Goal: Transaction & Acquisition: Purchase product/service

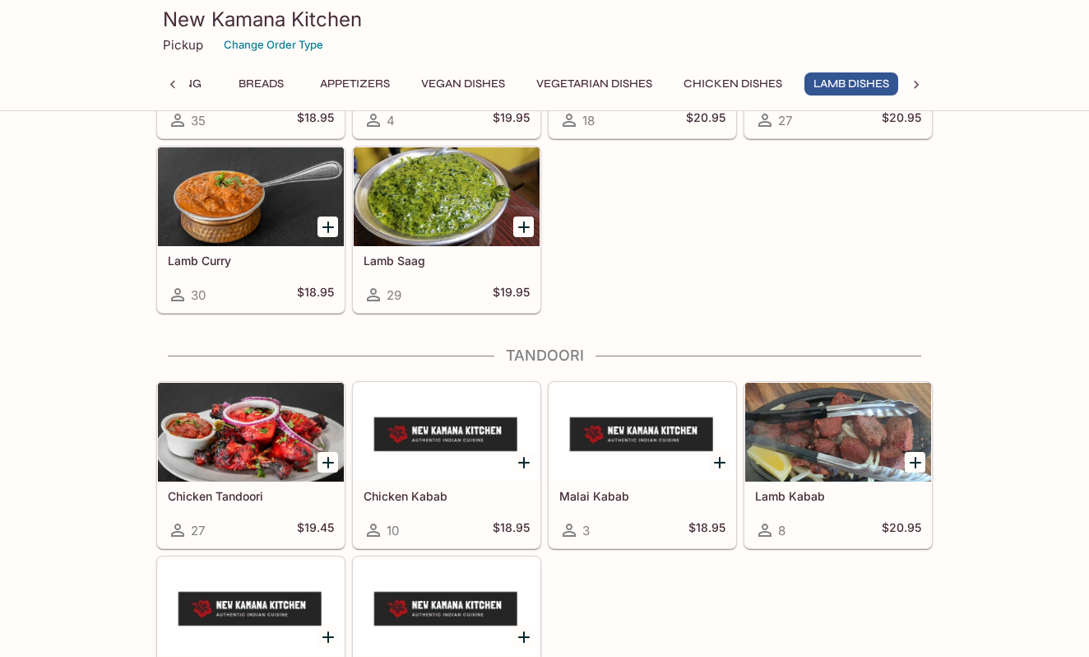
scroll to position [0, 67]
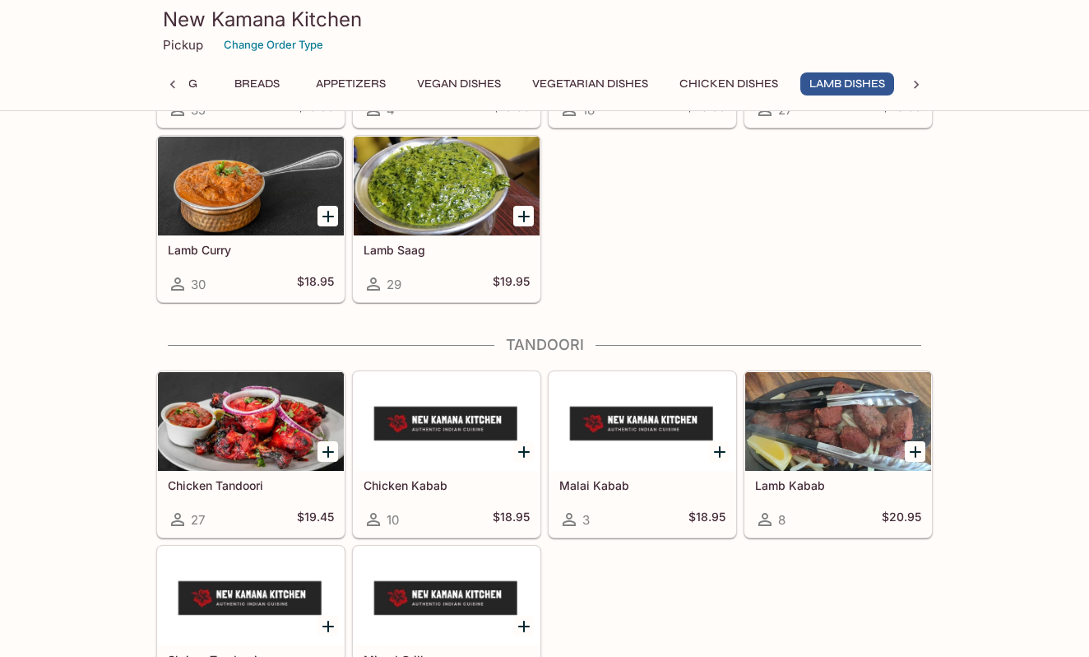
click at [523, 227] on div at bounding box center [524, 216] width 34 height 34
click at [524, 211] on icon "Add Lamb Saag" at bounding box center [524, 217] width 12 height 12
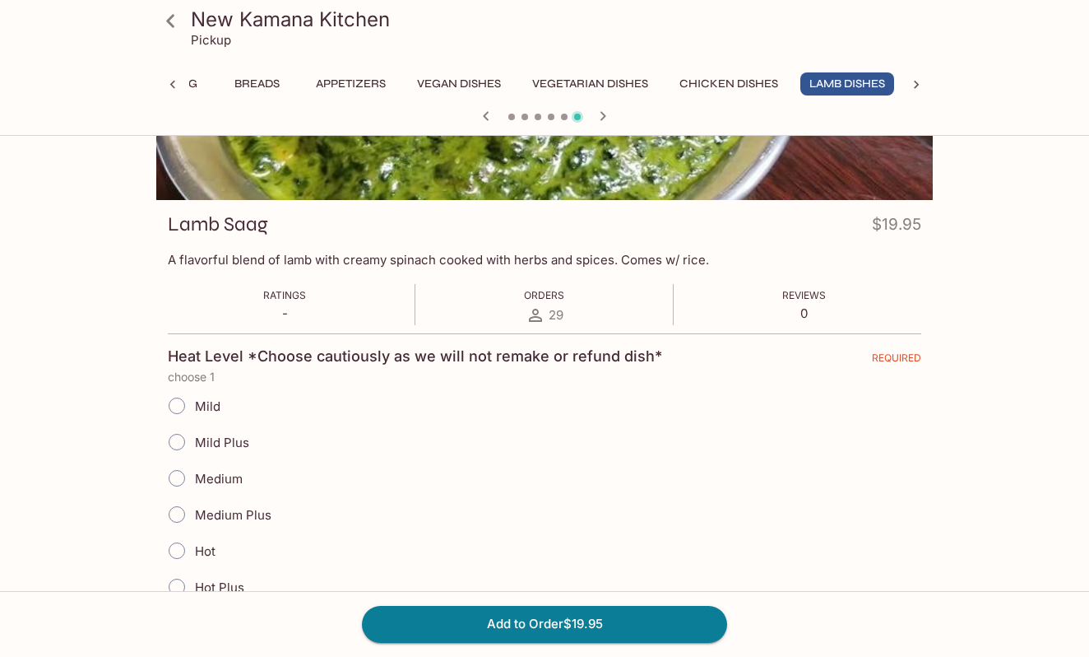
scroll to position [163, 0]
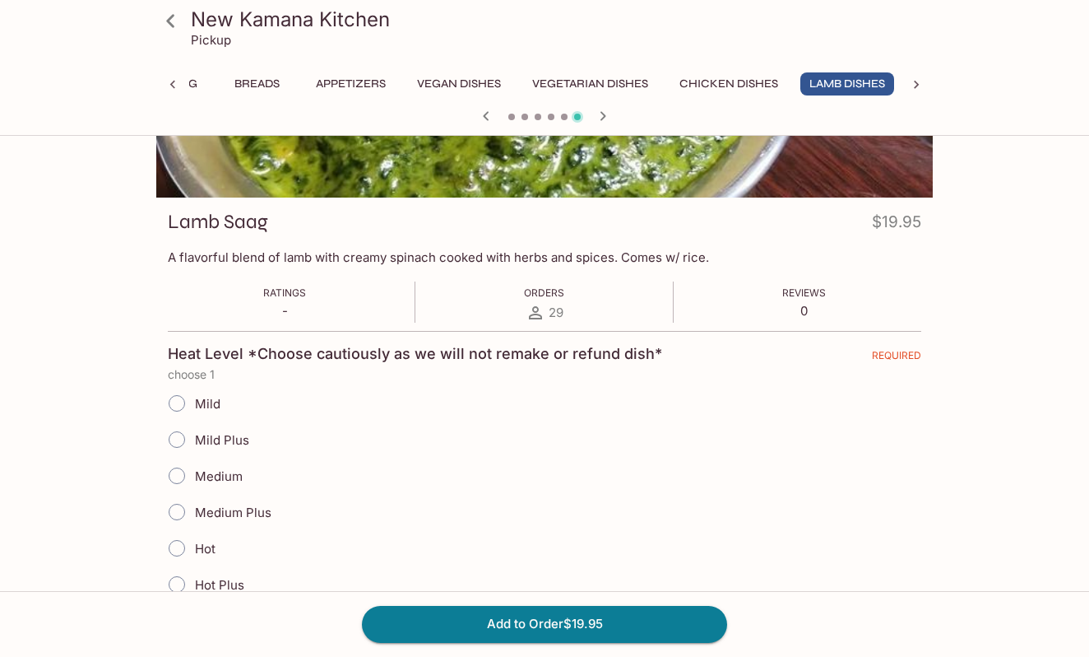
click at [171, 406] on input "Mild" at bounding box center [177, 403] width 35 height 35
radio input "true"
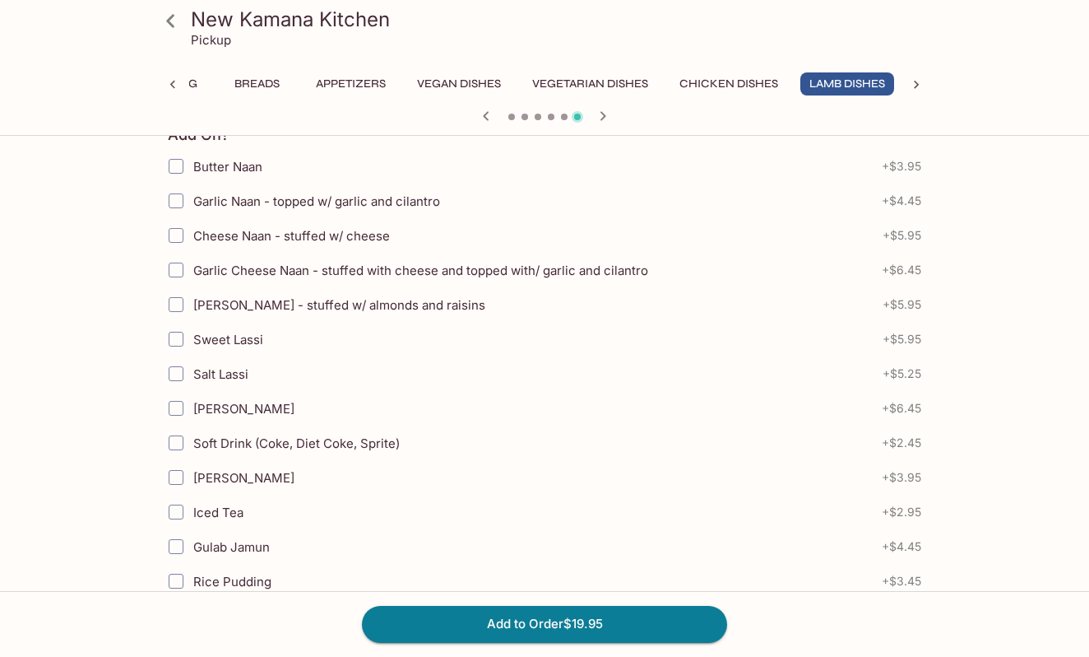
scroll to position [642, 0]
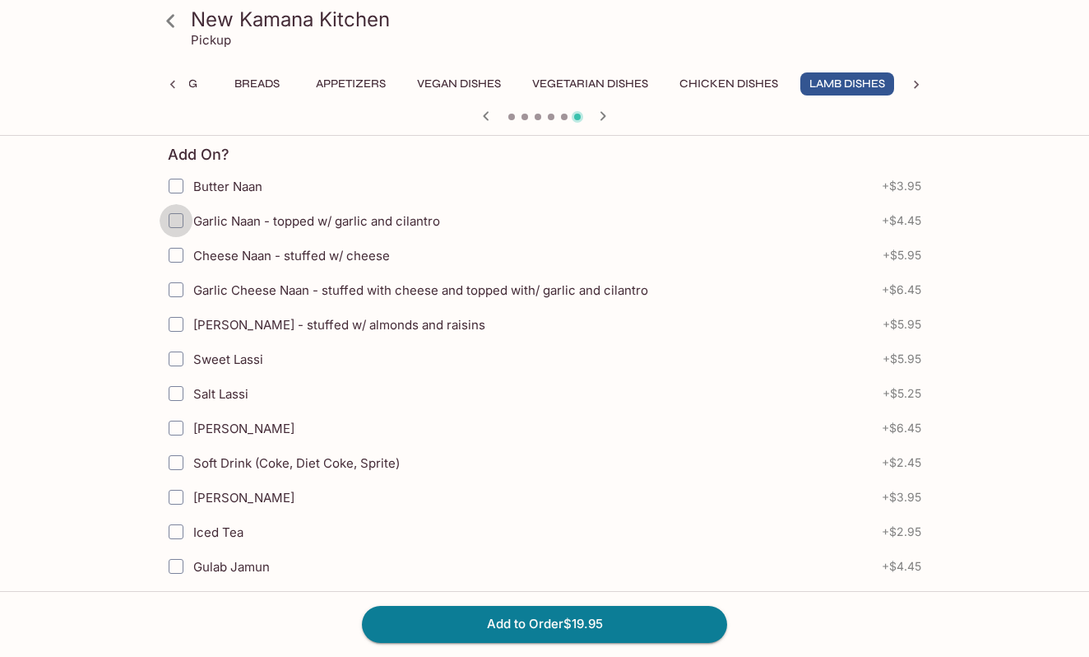
click at [174, 219] on input "Garlic Naan - topped w/ garlic and cilantro" at bounding box center [176, 220] width 33 height 33
checkbox input "true"
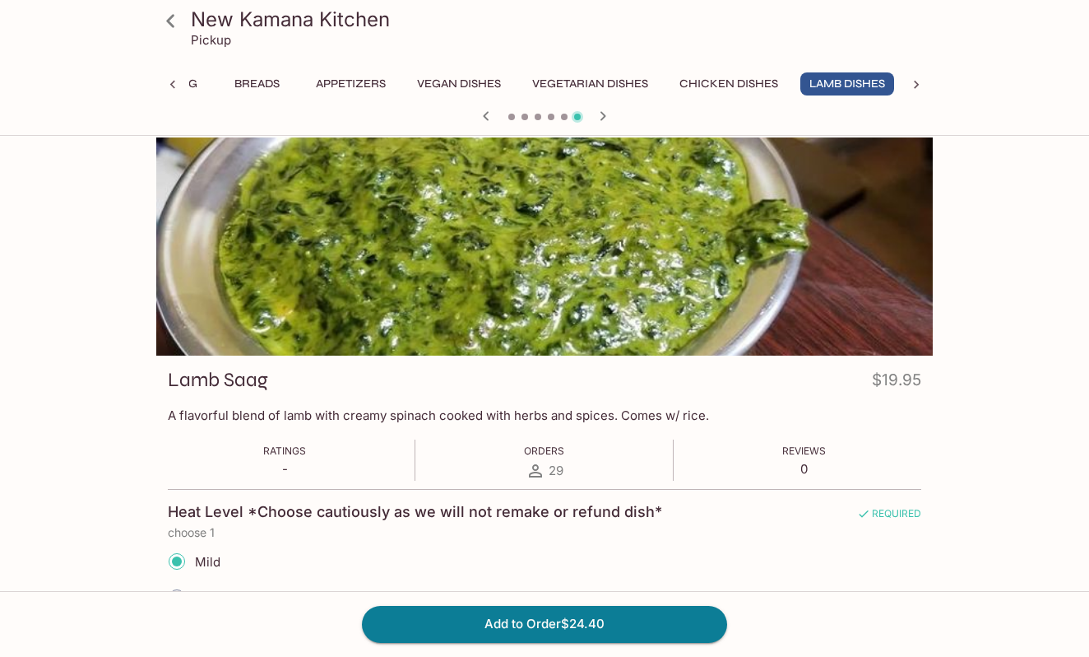
scroll to position [9, 0]
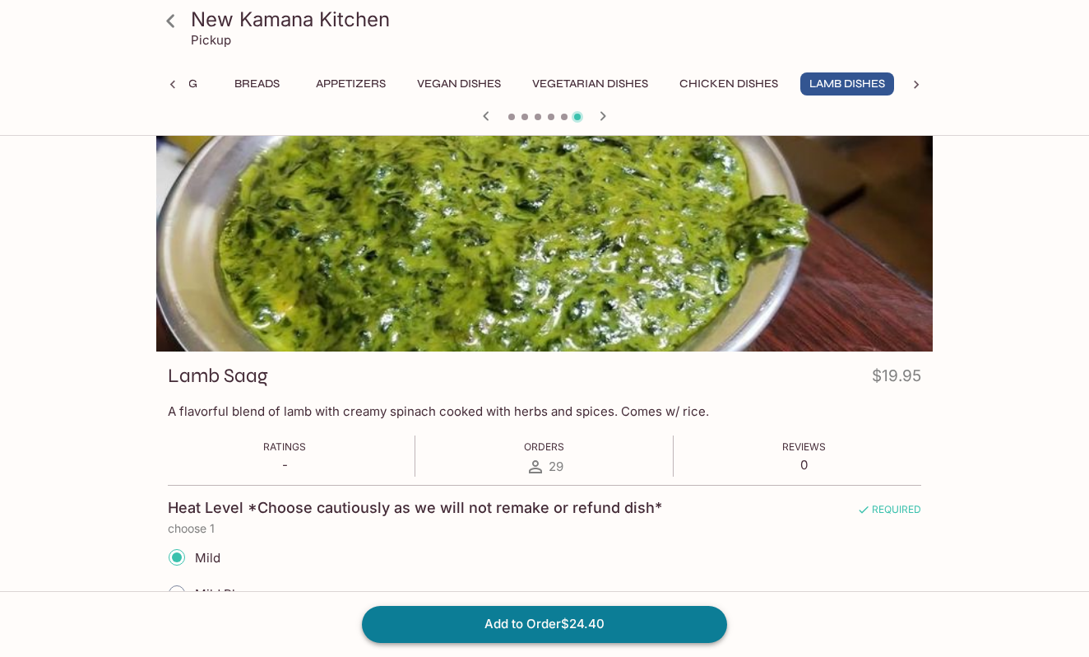
click at [477, 619] on button "Add to Order $24.40" at bounding box center [544, 624] width 365 height 36
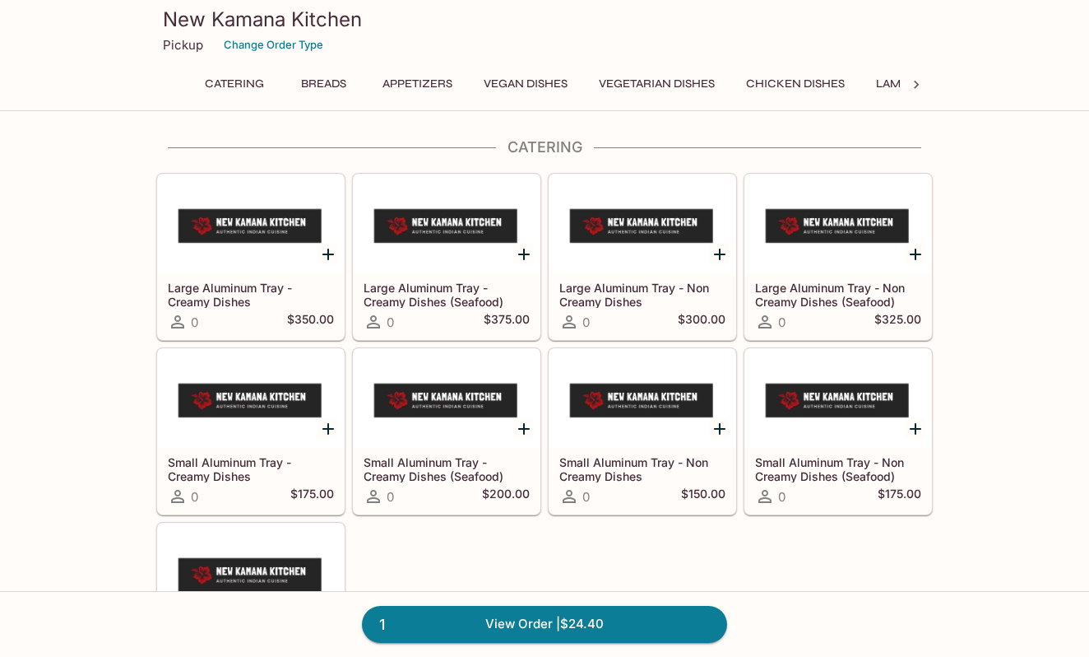
click at [817, 100] on div "Catering Breads Appetizers Vegan Dishes Vegetarian Dishes Chicken Dishes Lamb D…" at bounding box center [544, 88] width 711 height 33
click at [805, 86] on button "Chicken Dishes" at bounding box center [795, 83] width 117 height 23
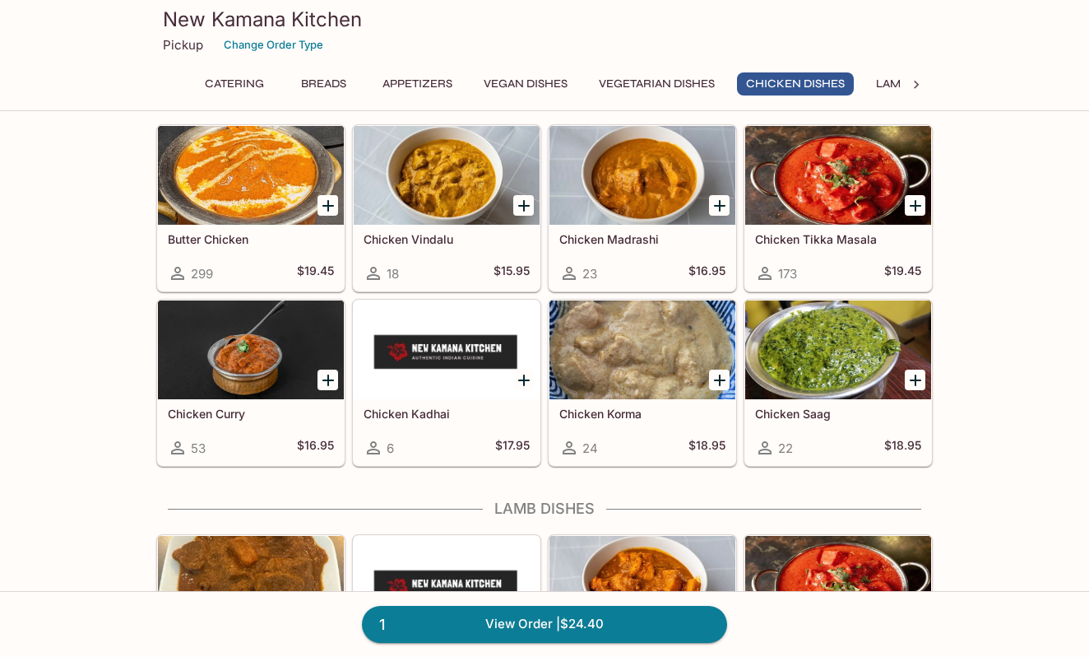
scroll to position [2973, 0]
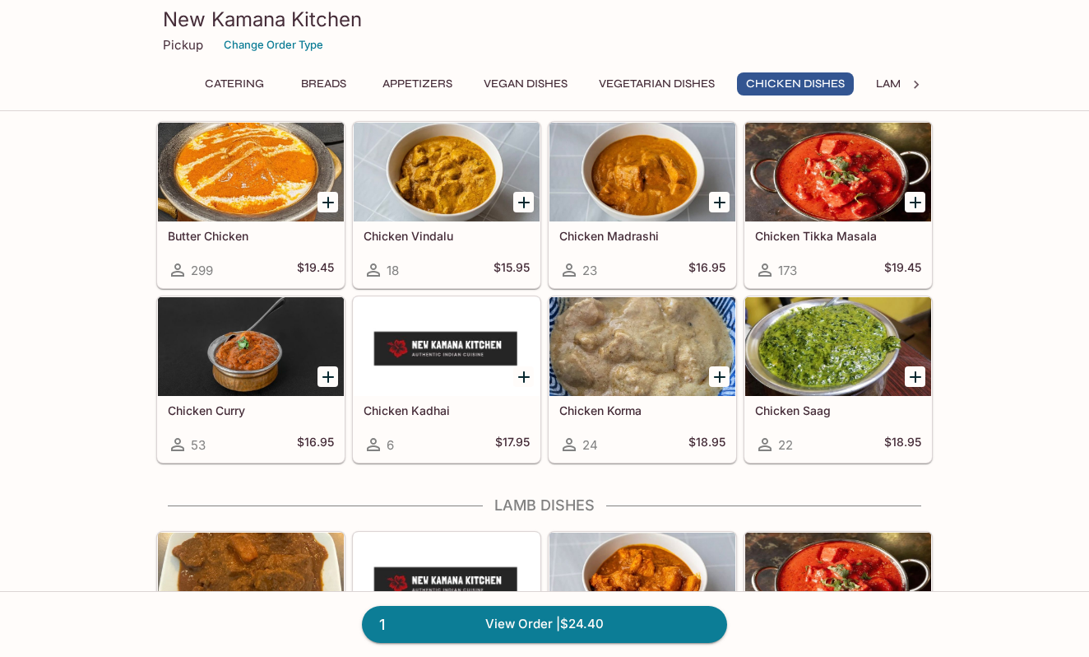
click at [531, 374] on icon "Add Chicken Kadhai" at bounding box center [524, 377] width 20 height 20
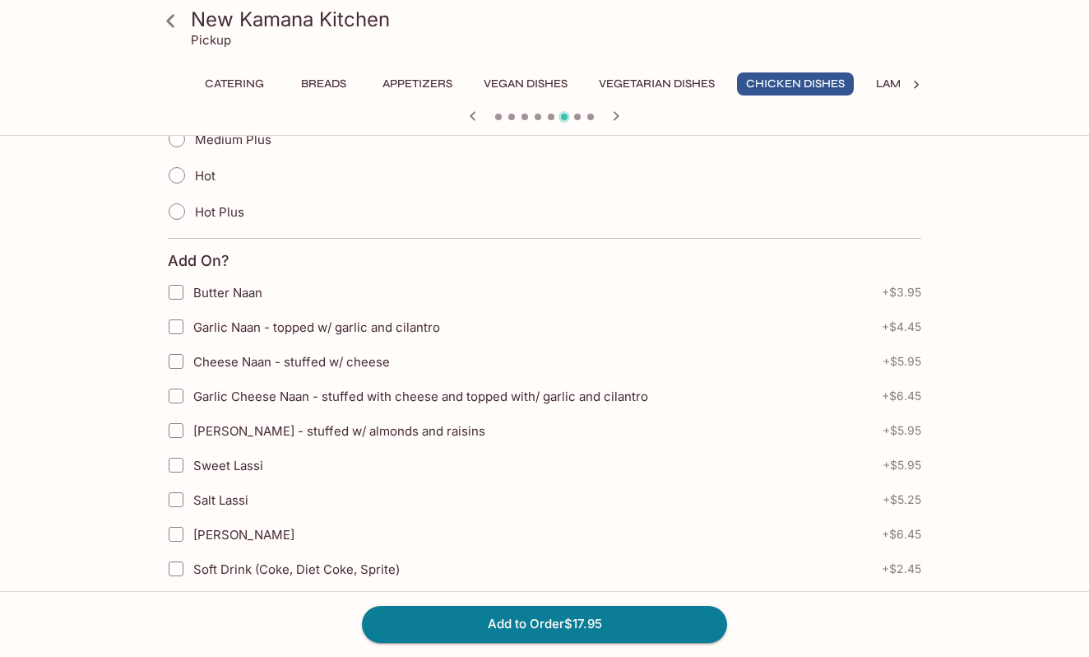
scroll to position [519, 0]
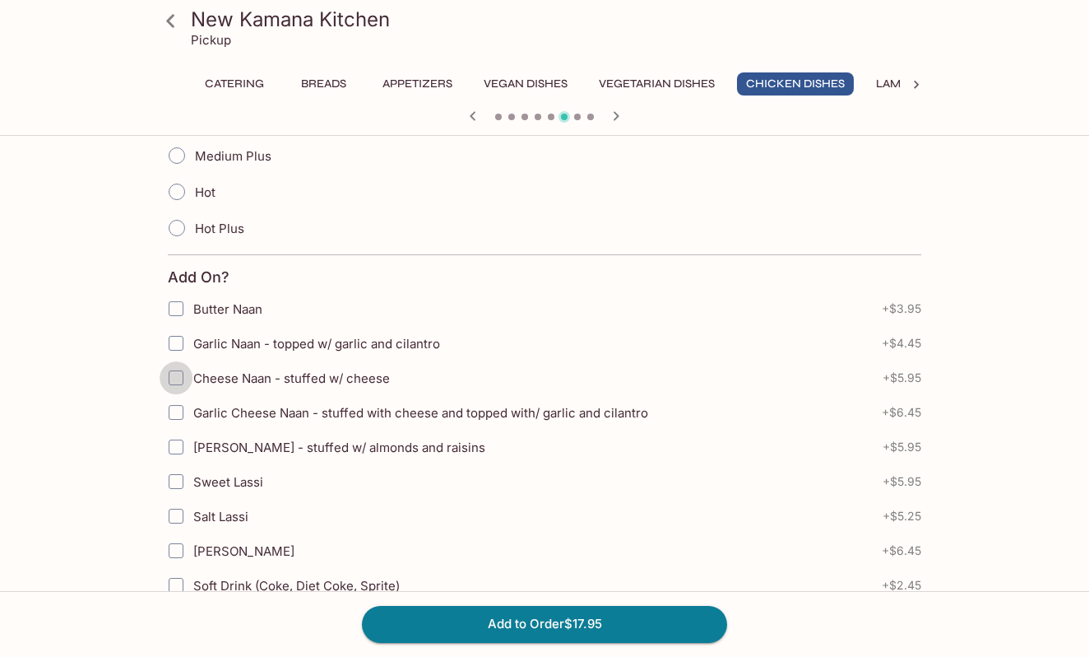
click at [181, 376] on input "Cheese Naan - stuffed w/ cheese" at bounding box center [176, 377] width 33 height 33
checkbox input "true"
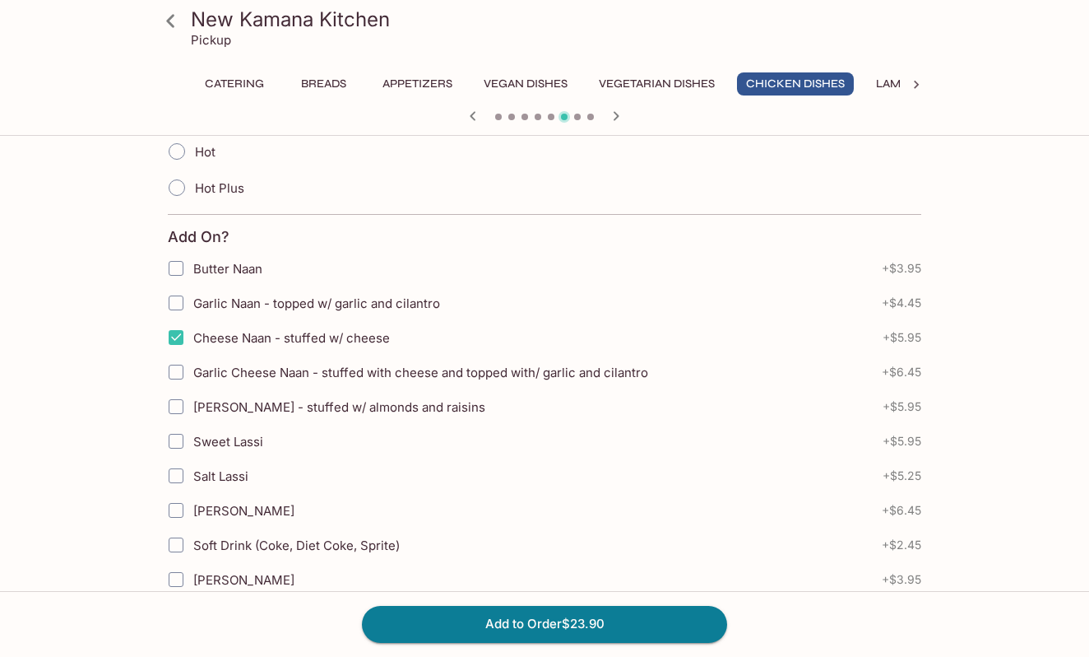
scroll to position [561, 0]
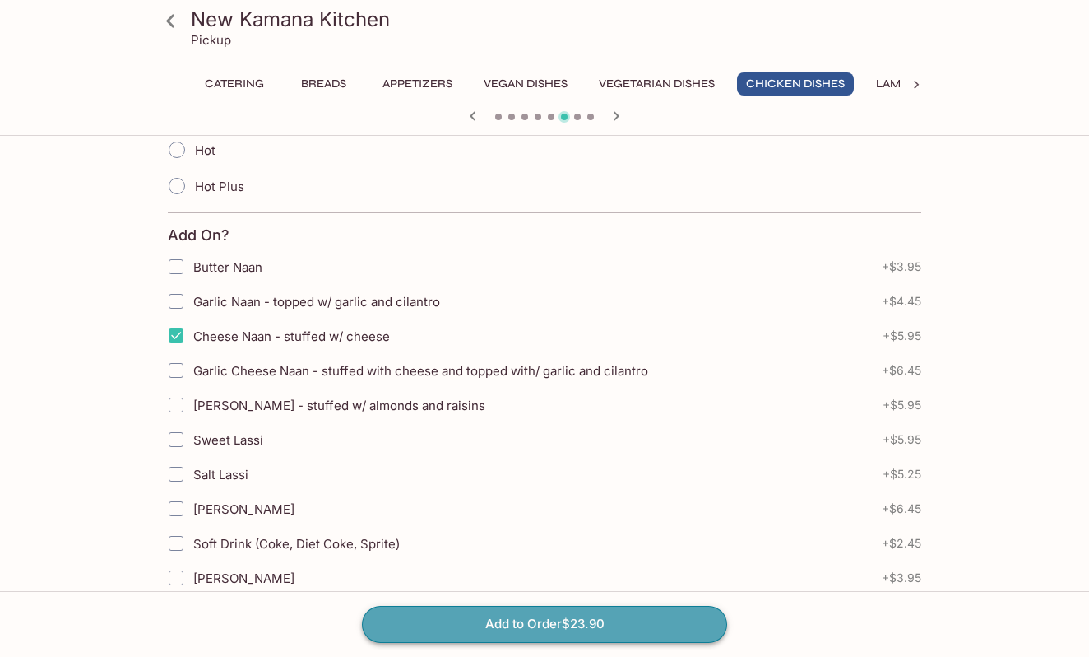
click at [541, 617] on button "Add to Order $23.90" at bounding box center [544, 624] width 365 height 36
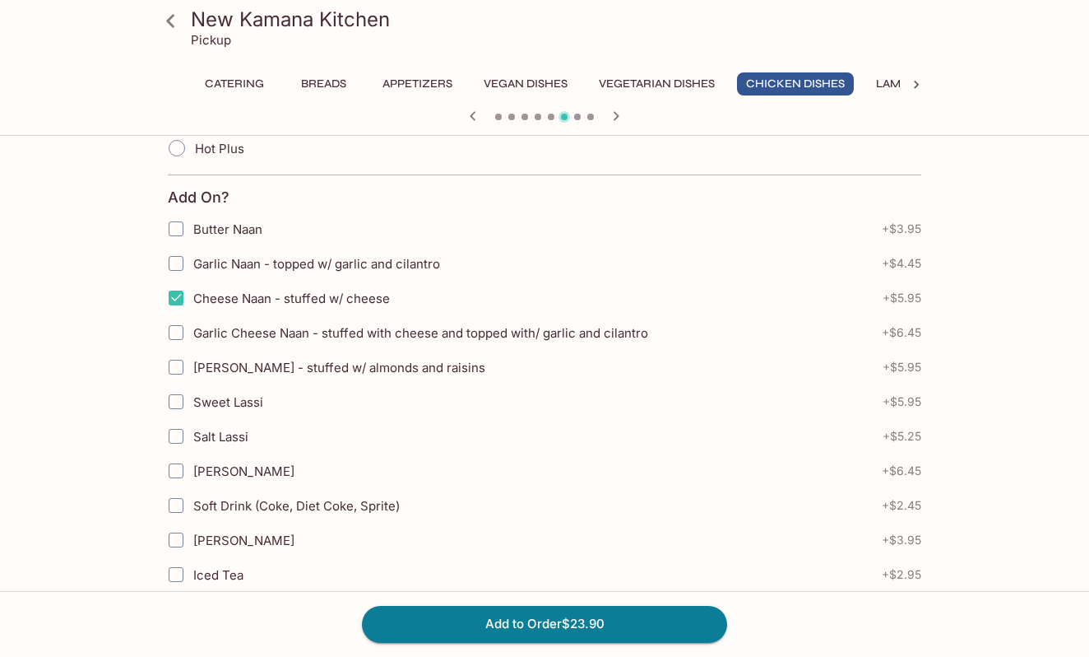
scroll to position [611, 0]
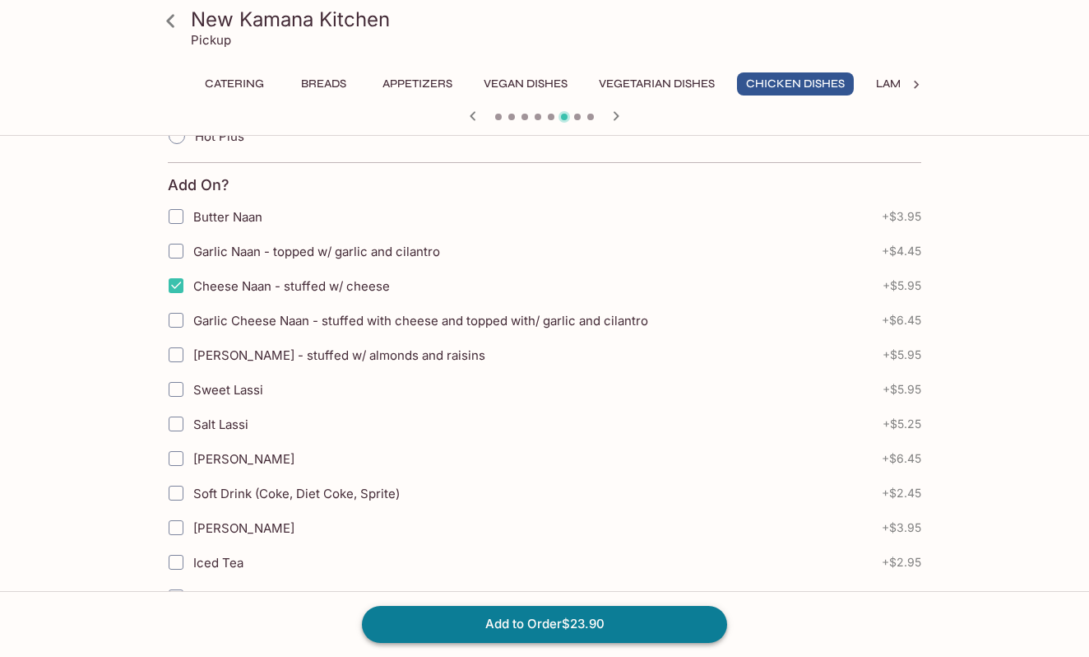
click at [595, 620] on button "Add to Order $23.90" at bounding box center [544, 624] width 365 height 36
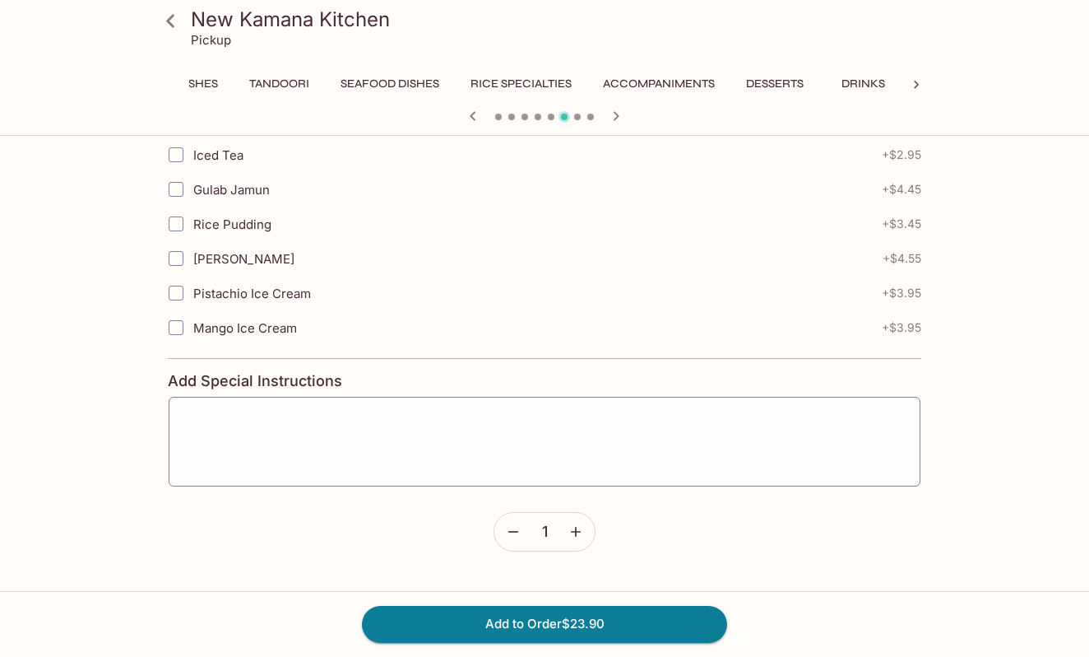
scroll to position [1018, 0]
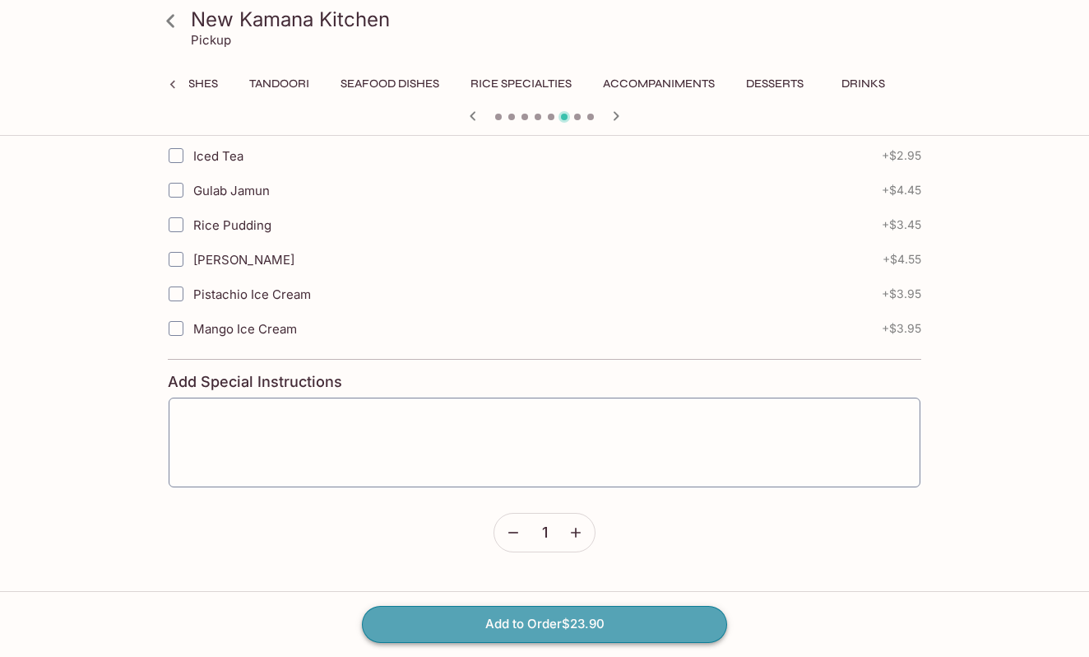
click at [498, 629] on button "Add to Order $23.90" at bounding box center [544, 624] width 365 height 36
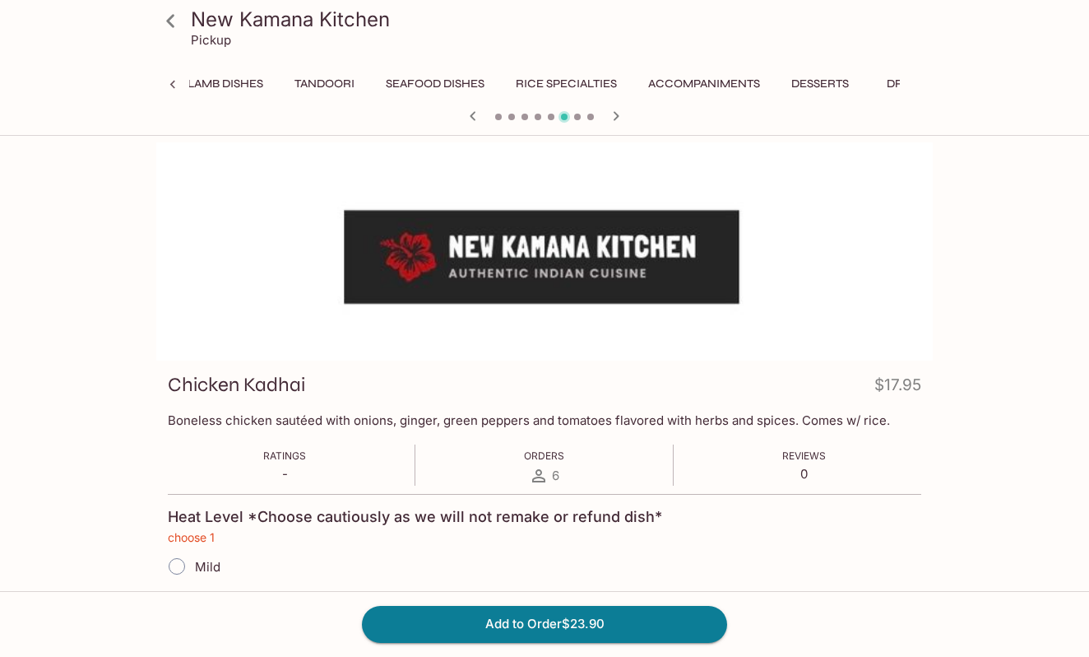
scroll to position [0, 680]
click at [207, 43] on p "Pickup" at bounding box center [211, 40] width 40 height 16
click at [169, 26] on icon at bounding box center [170, 21] width 29 height 29
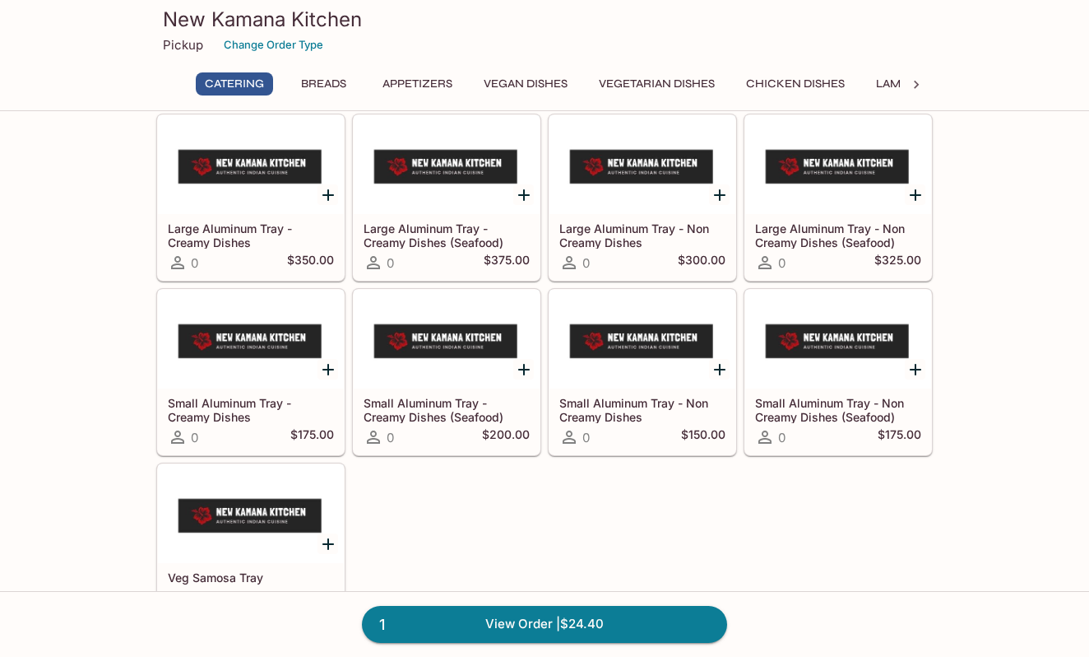
scroll to position [49, 0]
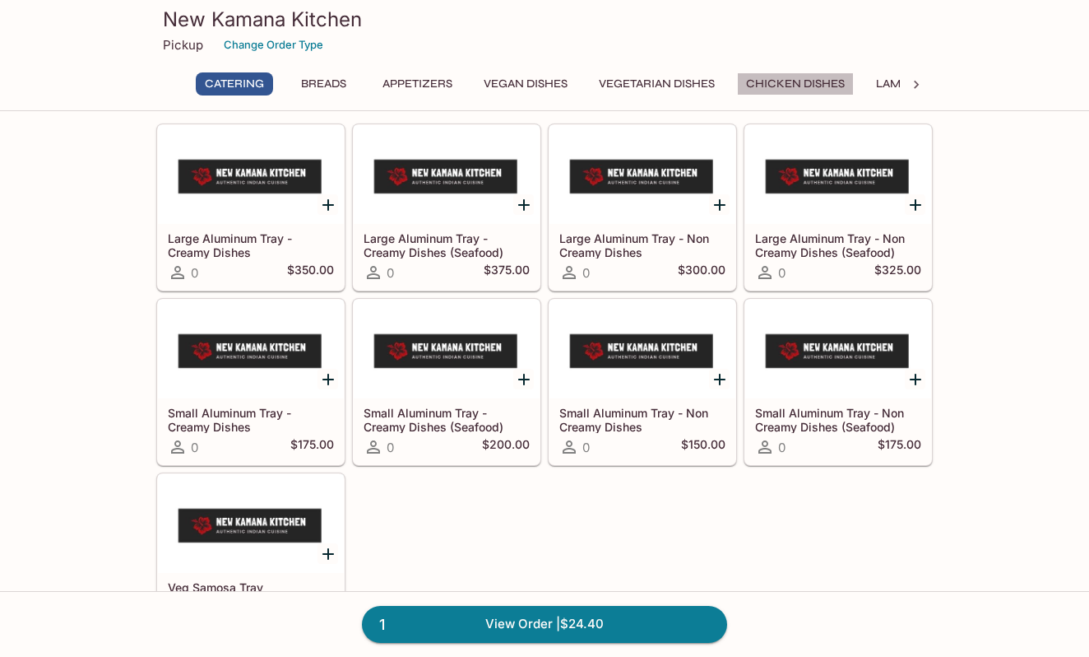
click at [783, 85] on button "Chicken Dishes" at bounding box center [795, 83] width 117 height 23
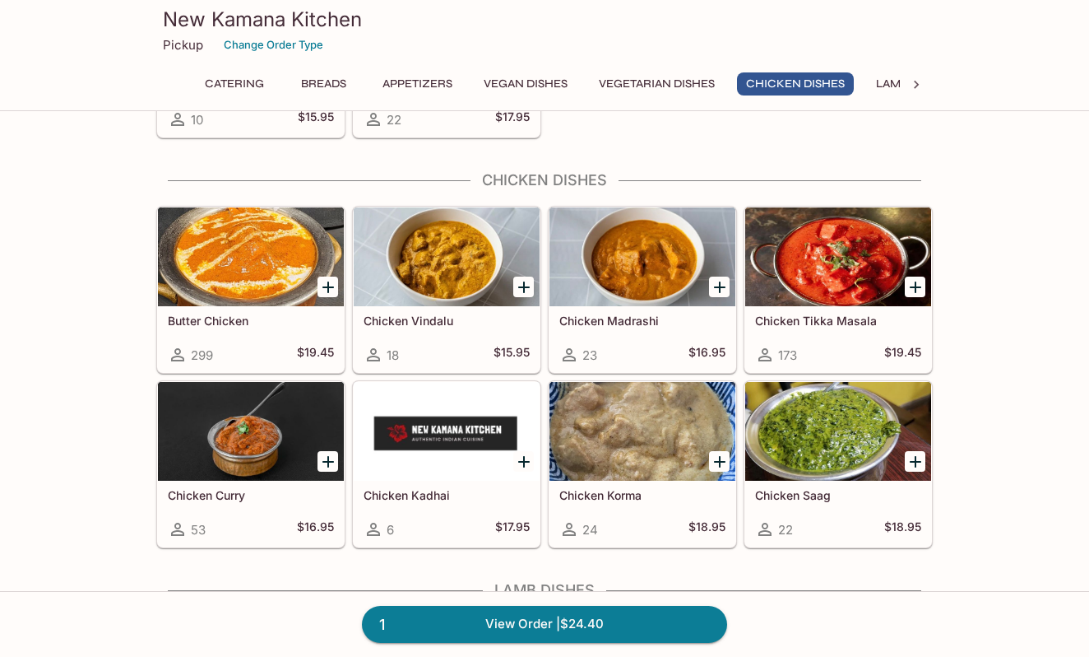
scroll to position [2919, 0]
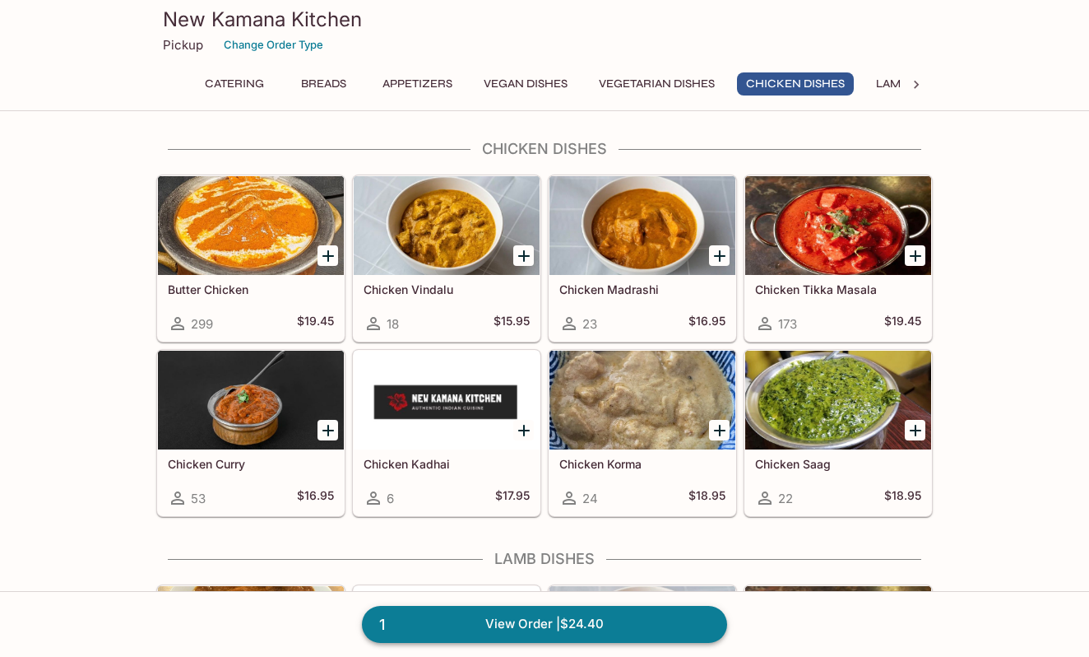
click at [418, 637] on link "1 View Order | $24.40" at bounding box center [544, 624] width 365 height 36
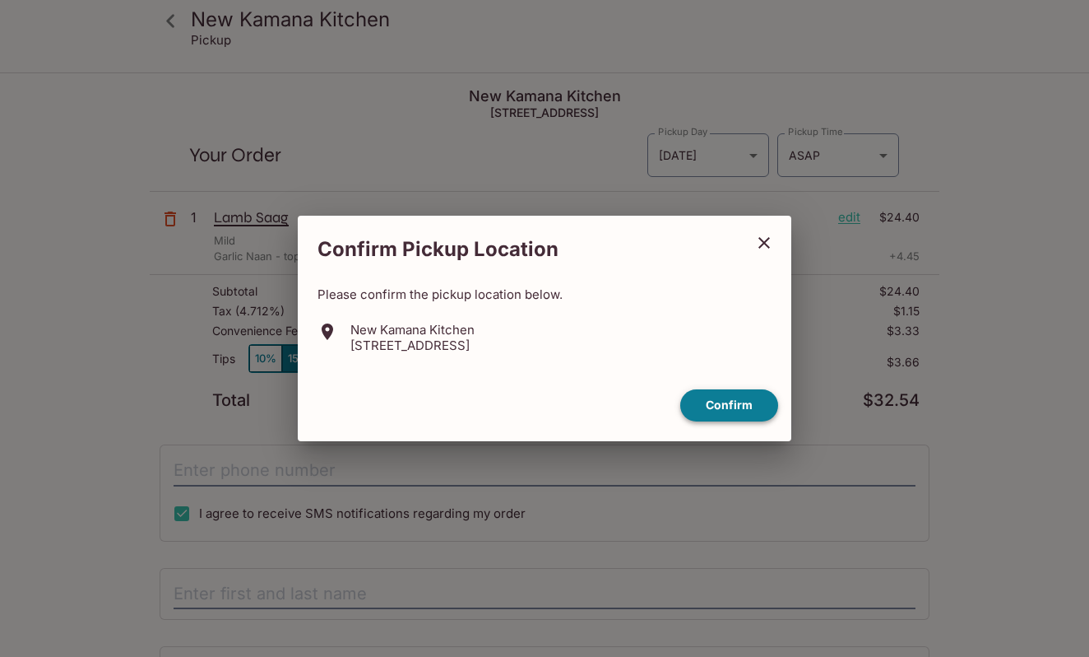
click at [710, 400] on button "Confirm" at bounding box center [729, 405] width 98 height 32
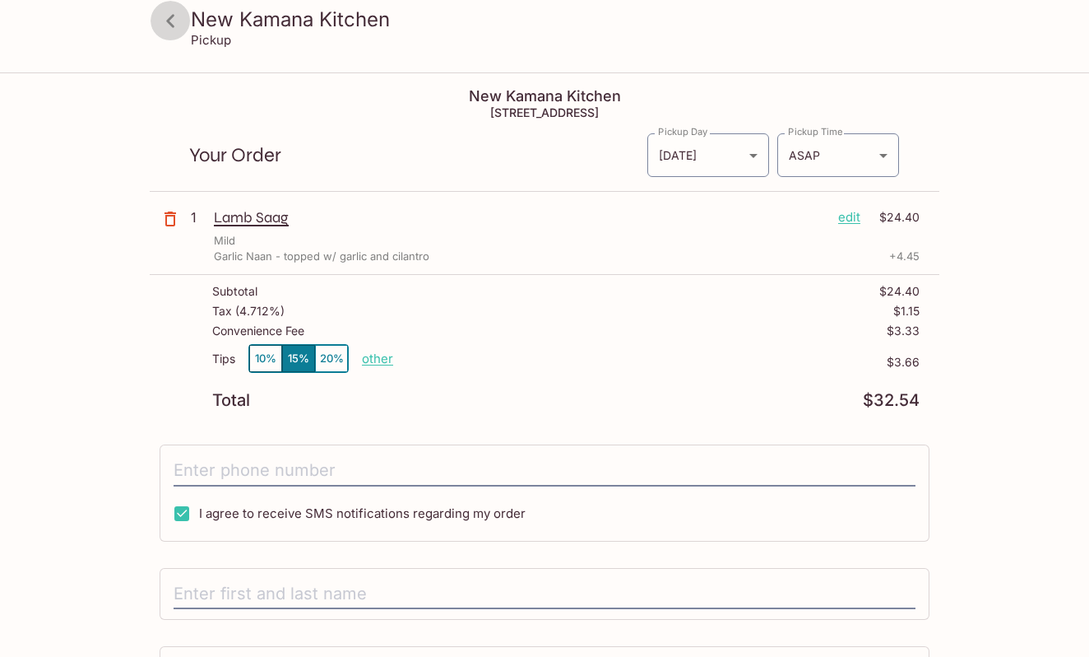
click at [174, 28] on icon at bounding box center [170, 21] width 29 height 29
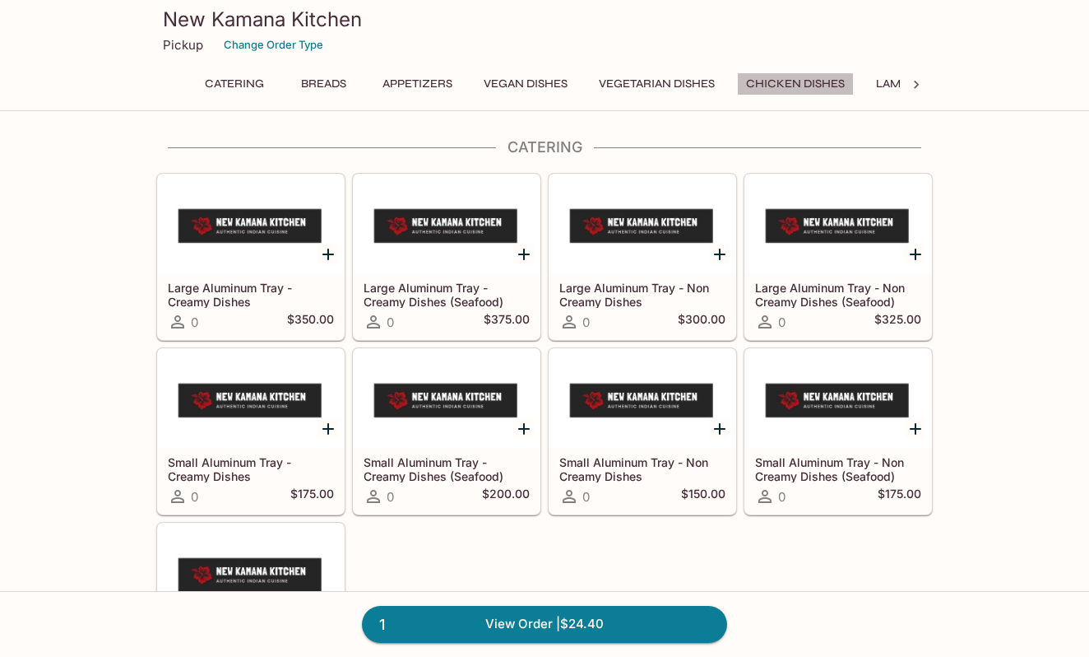
click at [810, 81] on button "Chicken Dishes" at bounding box center [795, 83] width 117 height 23
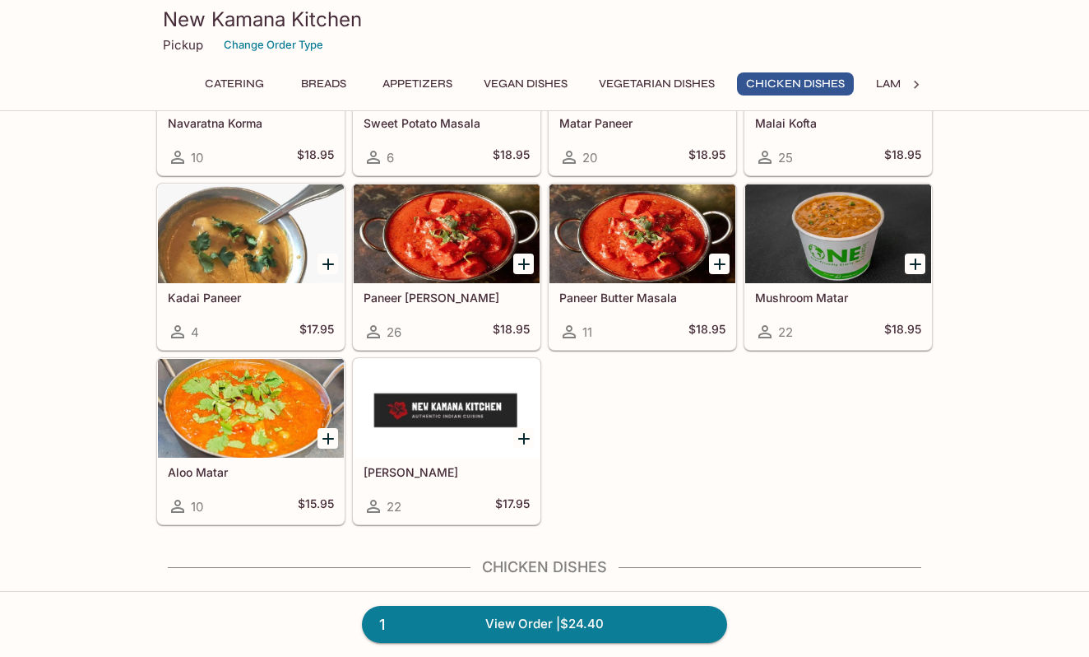
scroll to position [2919, 0]
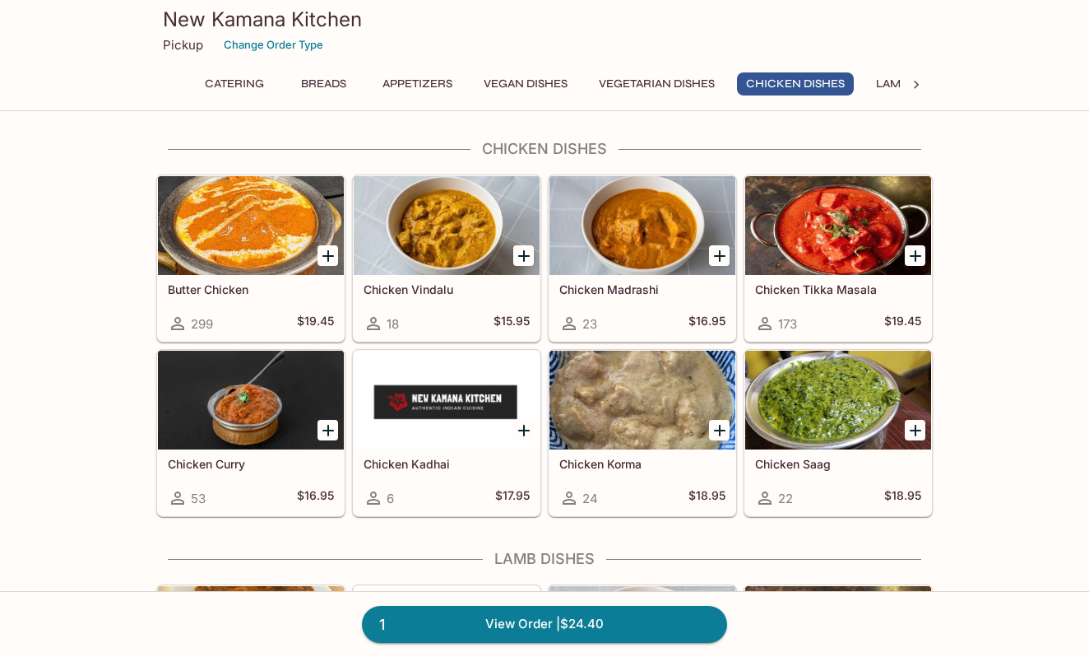
click at [527, 434] on icon "Add Chicken Kadhai" at bounding box center [524, 430] width 20 height 20
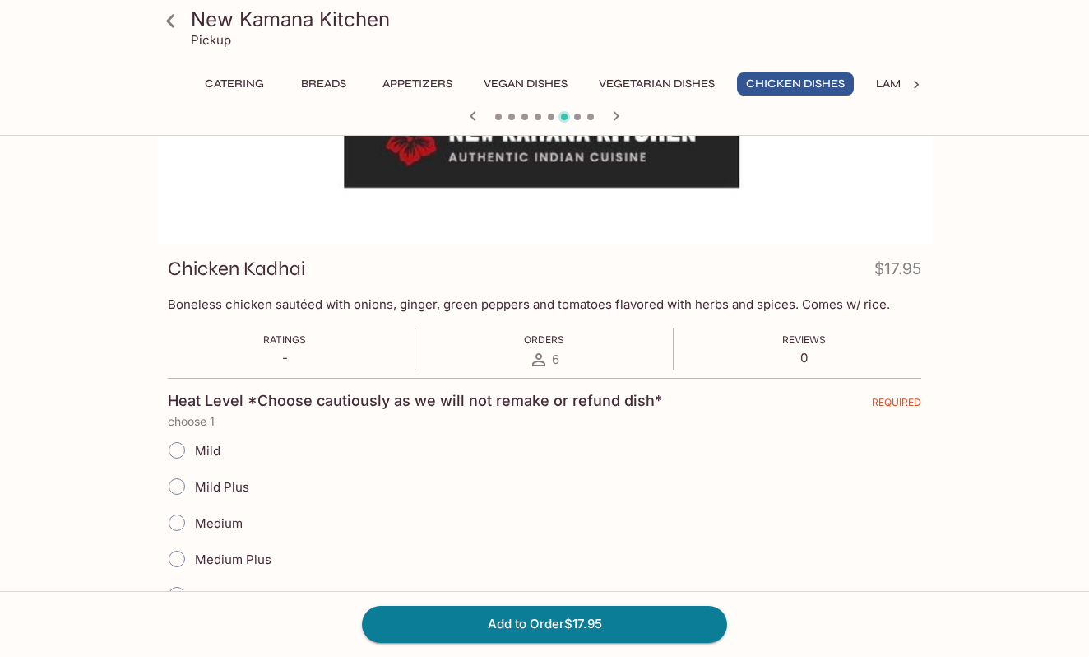
scroll to position [115, 0]
click at [222, 458] on div "Mild" at bounding box center [544, 451] width 754 height 36
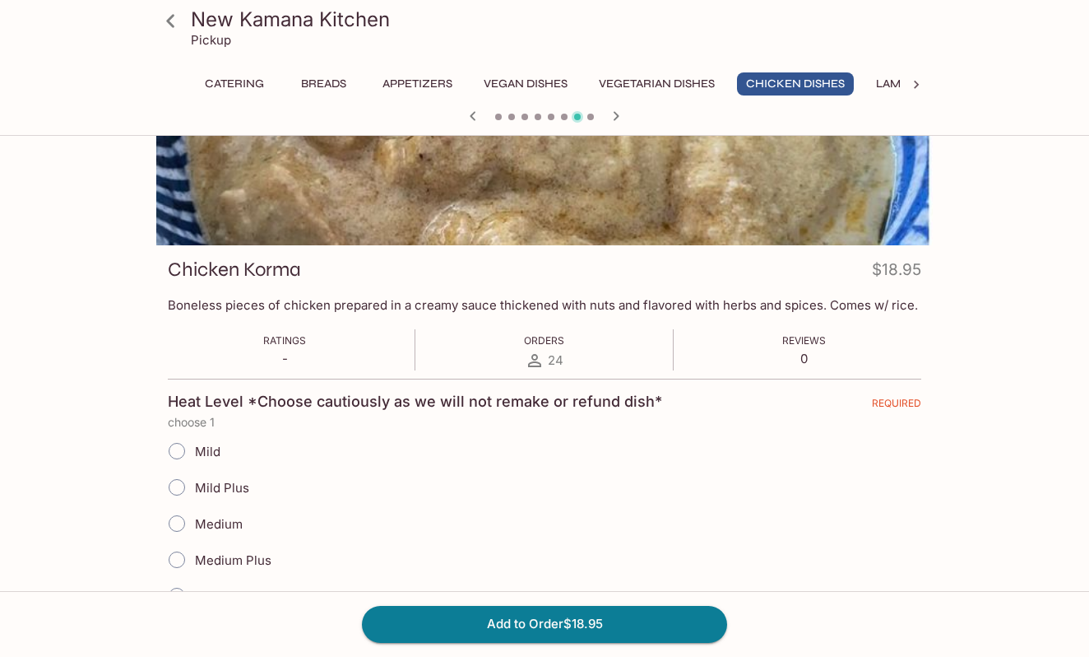
click at [171, 18] on icon at bounding box center [170, 20] width 8 height 13
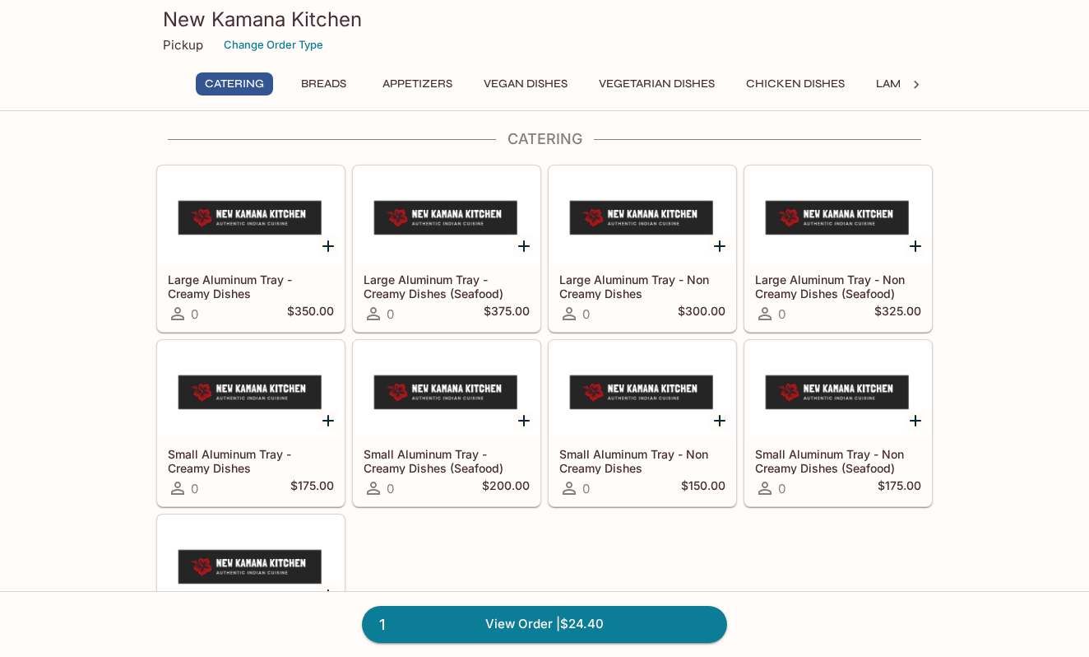
scroll to position [12, 0]
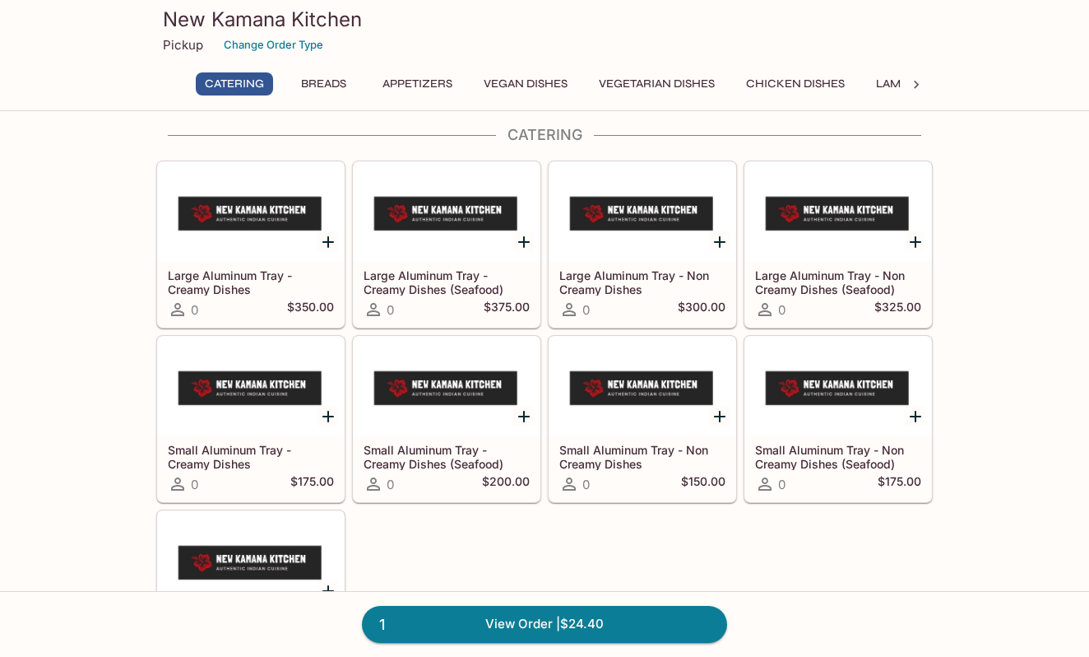
click at [787, 81] on button "Chicken Dishes" at bounding box center [795, 83] width 117 height 23
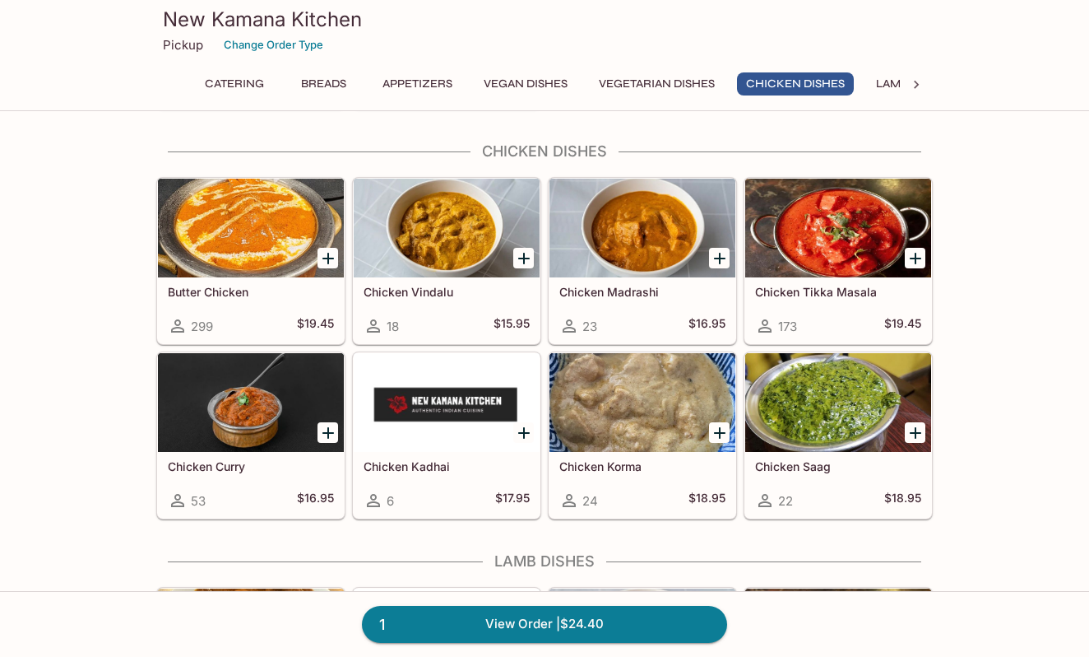
scroll to position [2919, 0]
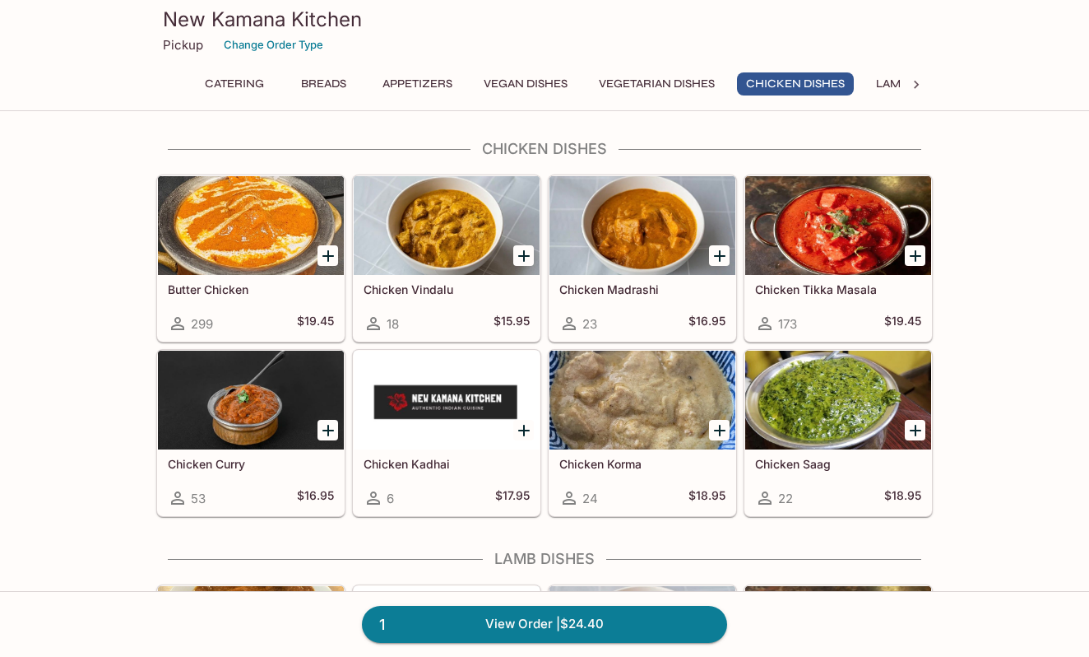
click at [525, 431] on icon "Add Chicken Kadhai" at bounding box center [524, 431] width 12 height 12
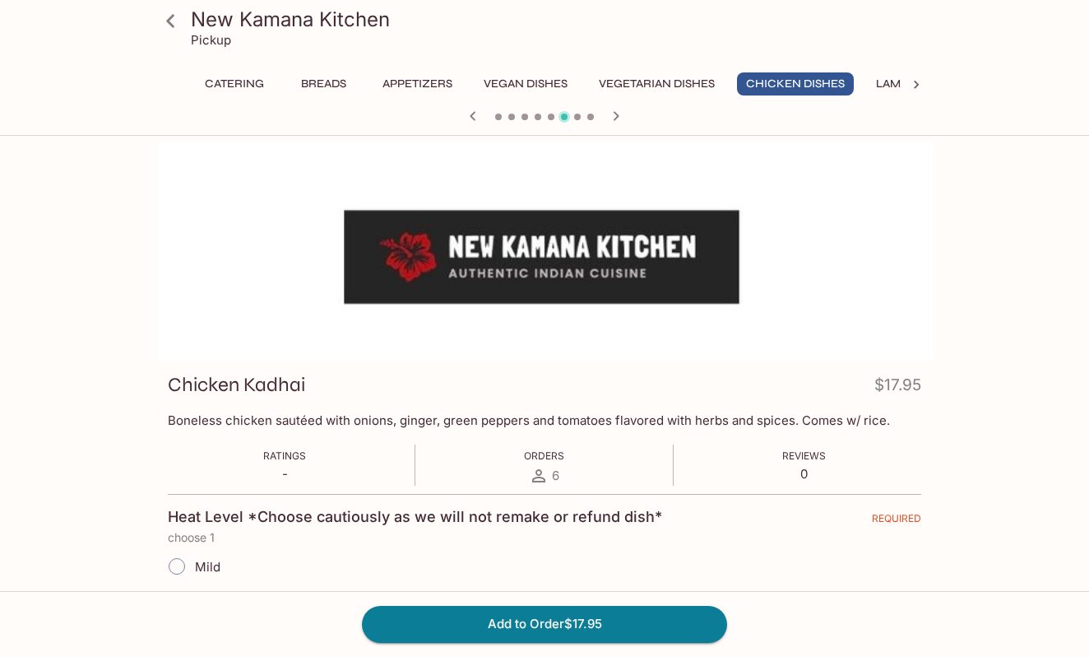
click at [174, 564] on input "Mild" at bounding box center [177, 566] width 35 height 35
radio input "true"
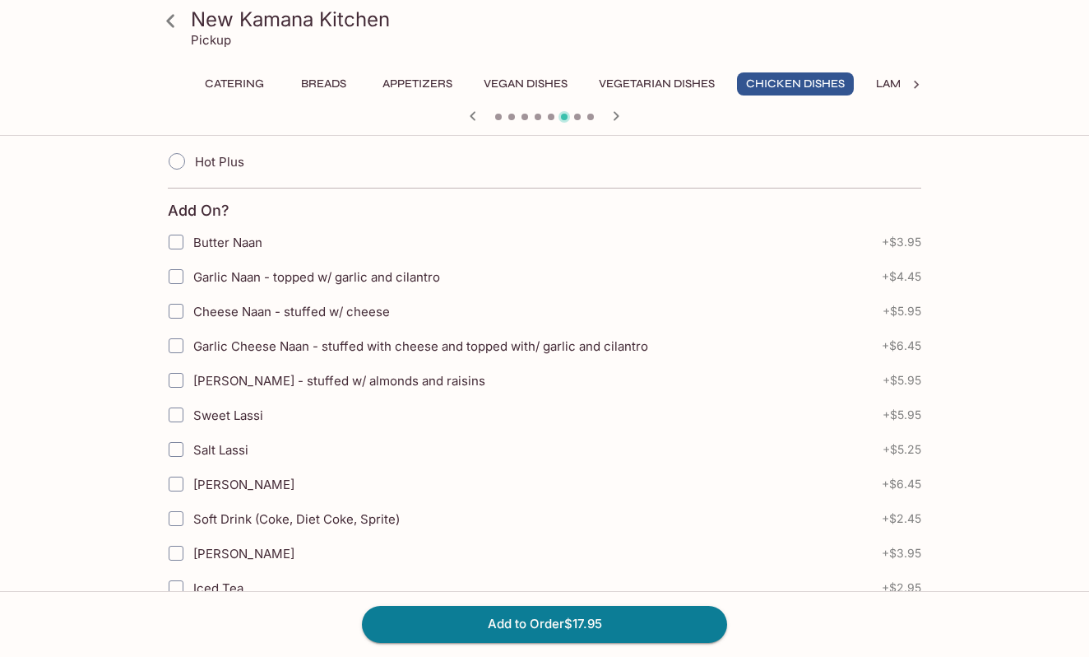
scroll to position [582, 0]
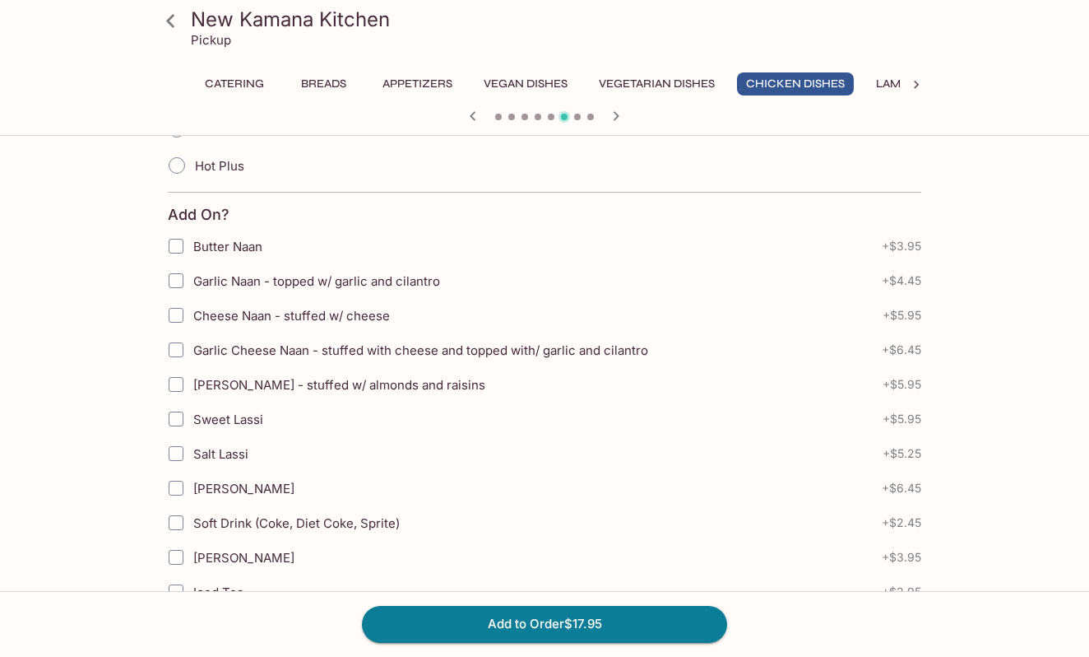
click at [169, 313] on input "Cheese Naan - stuffed w/ cheese" at bounding box center [176, 315] width 33 height 33
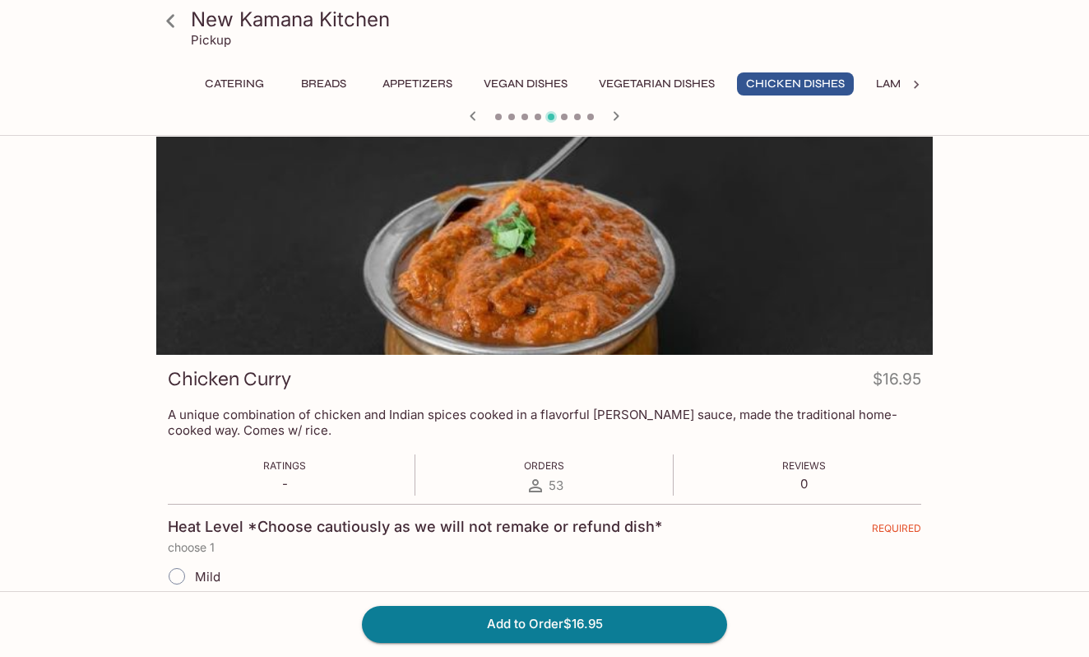
scroll to position [7, 0]
click at [178, 24] on icon at bounding box center [170, 21] width 29 height 29
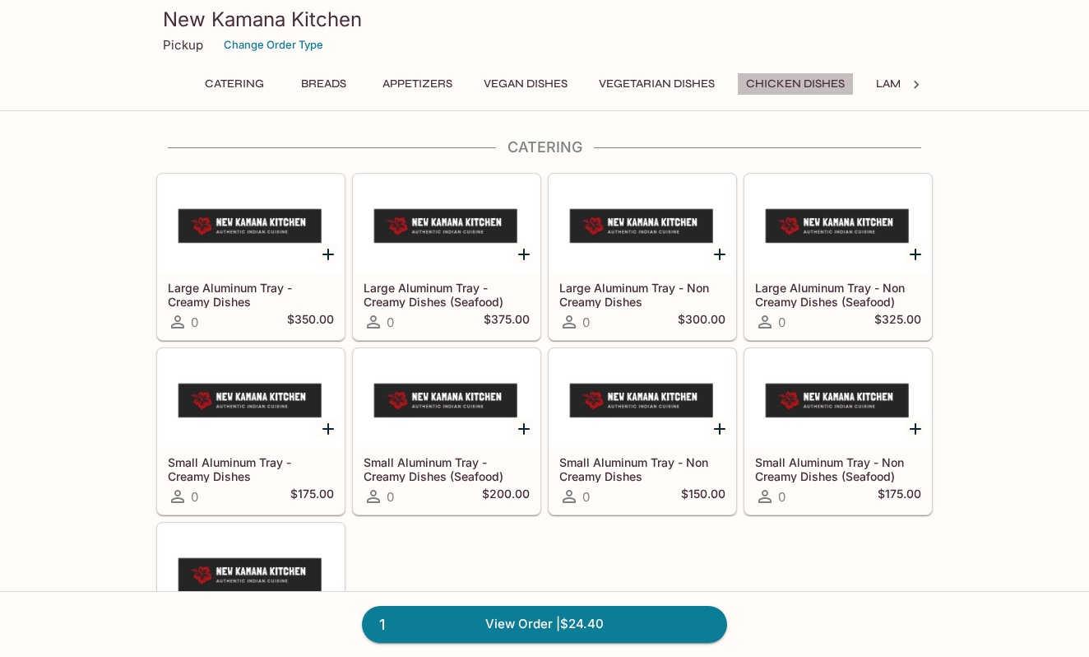
click at [790, 74] on button "Chicken Dishes" at bounding box center [795, 83] width 117 height 23
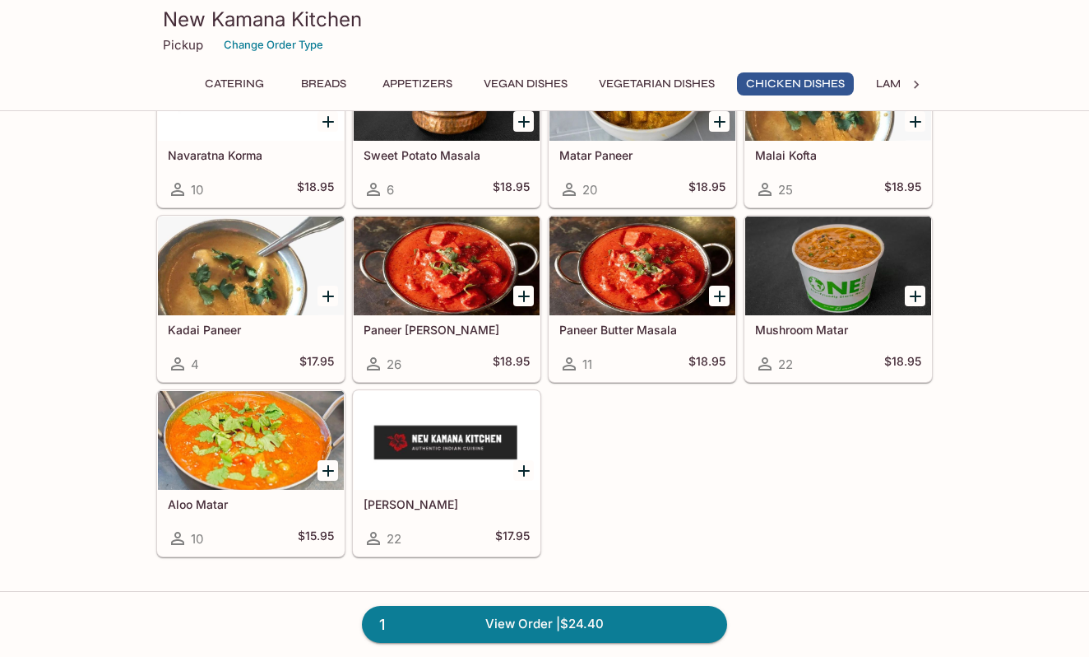
scroll to position [2919, 0]
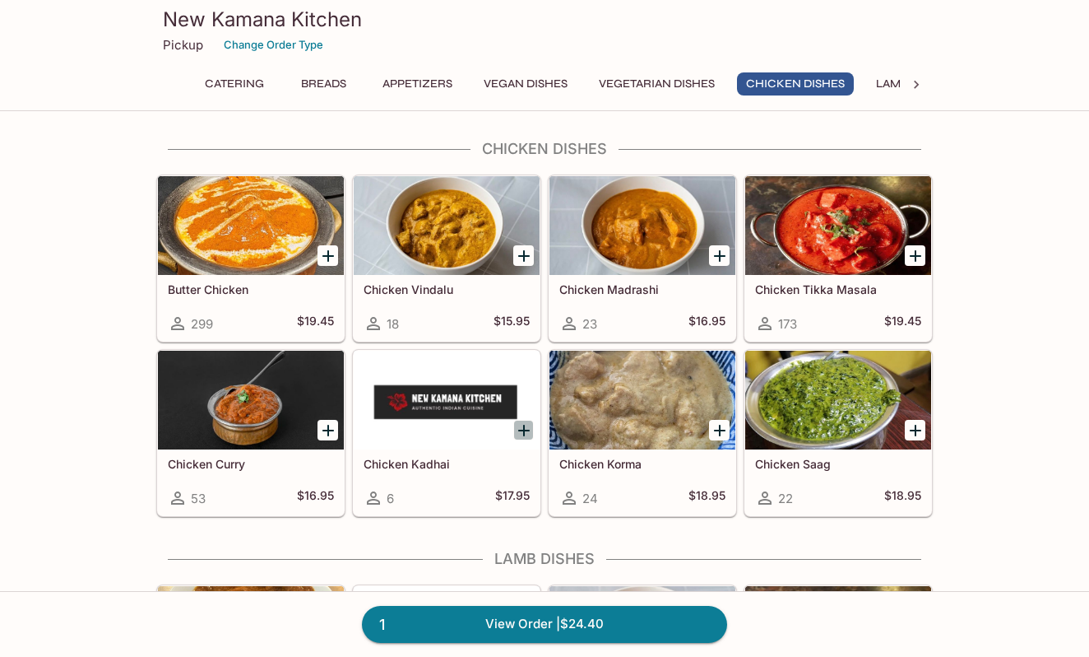
click at [524, 436] on icon "Add Chicken Kadhai" at bounding box center [524, 431] width 12 height 12
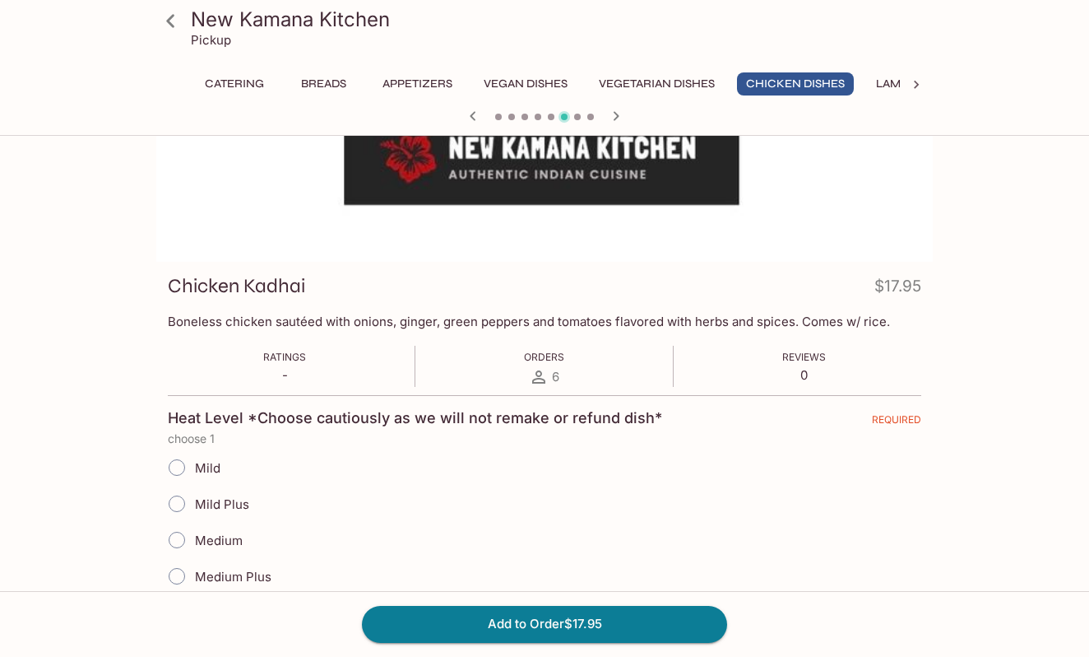
scroll to position [107, 0]
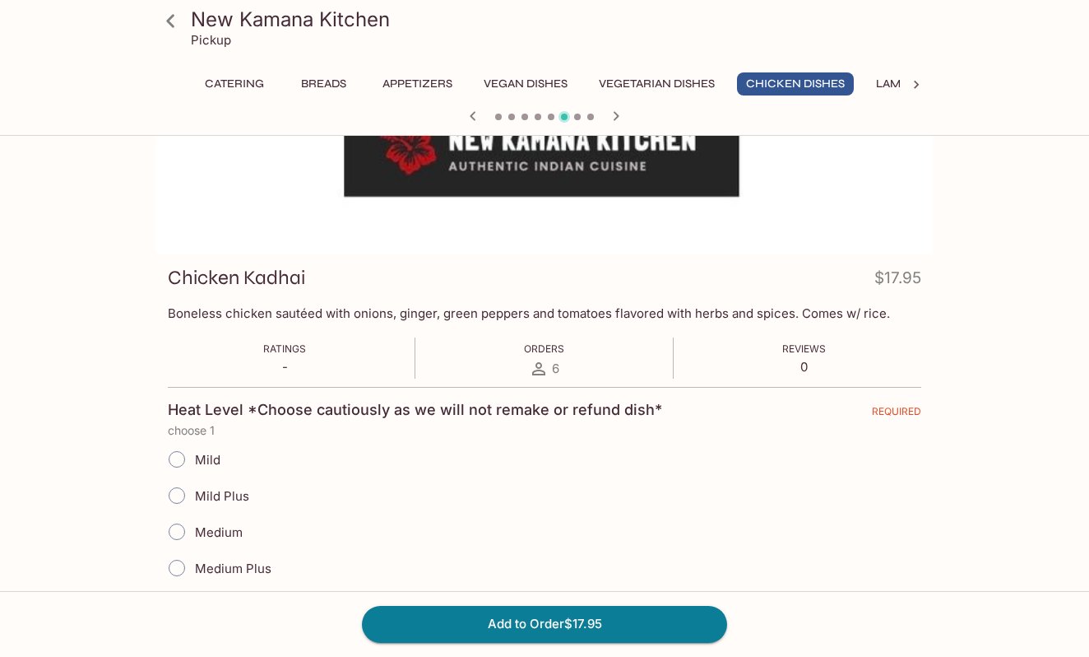
click at [177, 454] on input "Mild" at bounding box center [177, 459] width 35 height 35
radio input "true"
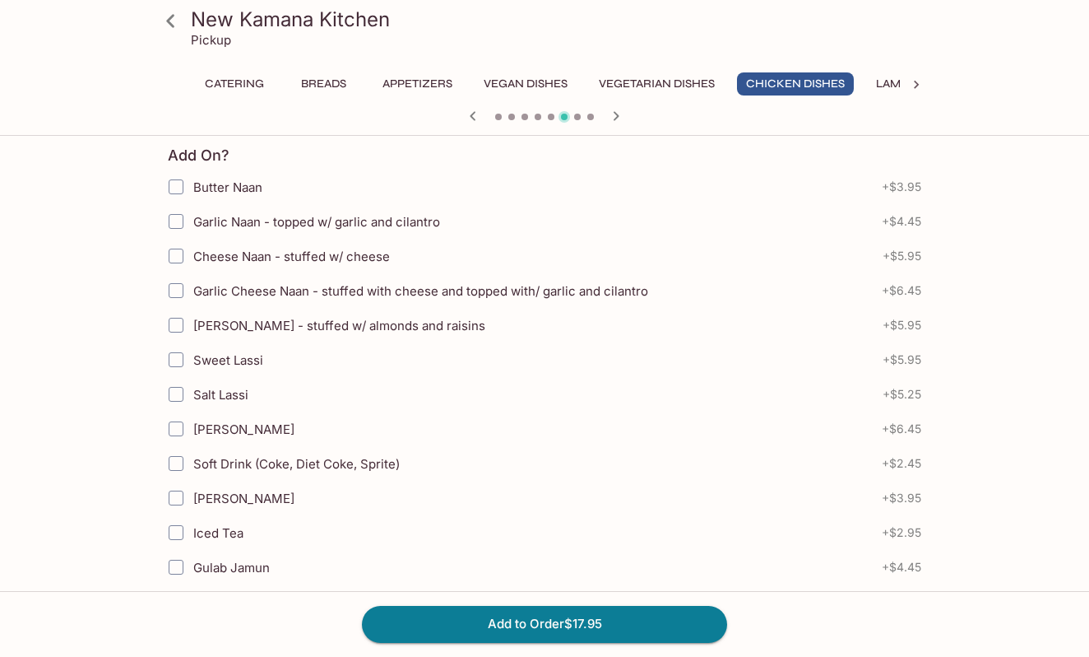
scroll to position [647, 0]
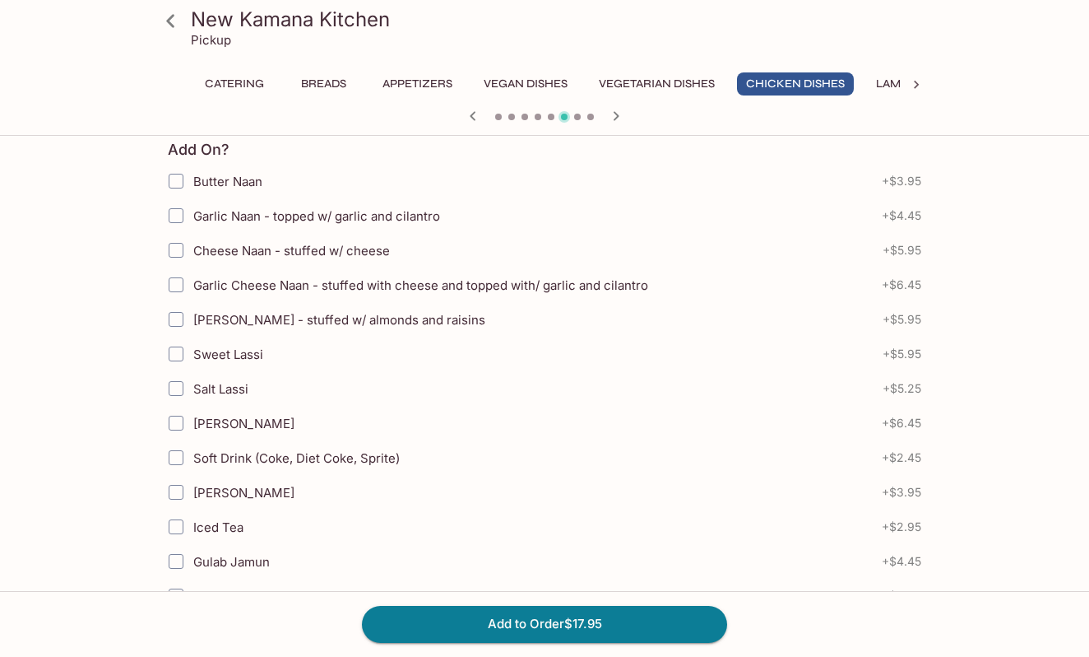
click at [179, 251] on input "Cheese Naan - stuffed w/ cheese" at bounding box center [176, 250] width 33 height 33
checkbox input "true"
click at [571, 625] on button "Add to Order $23.90" at bounding box center [544, 624] width 365 height 36
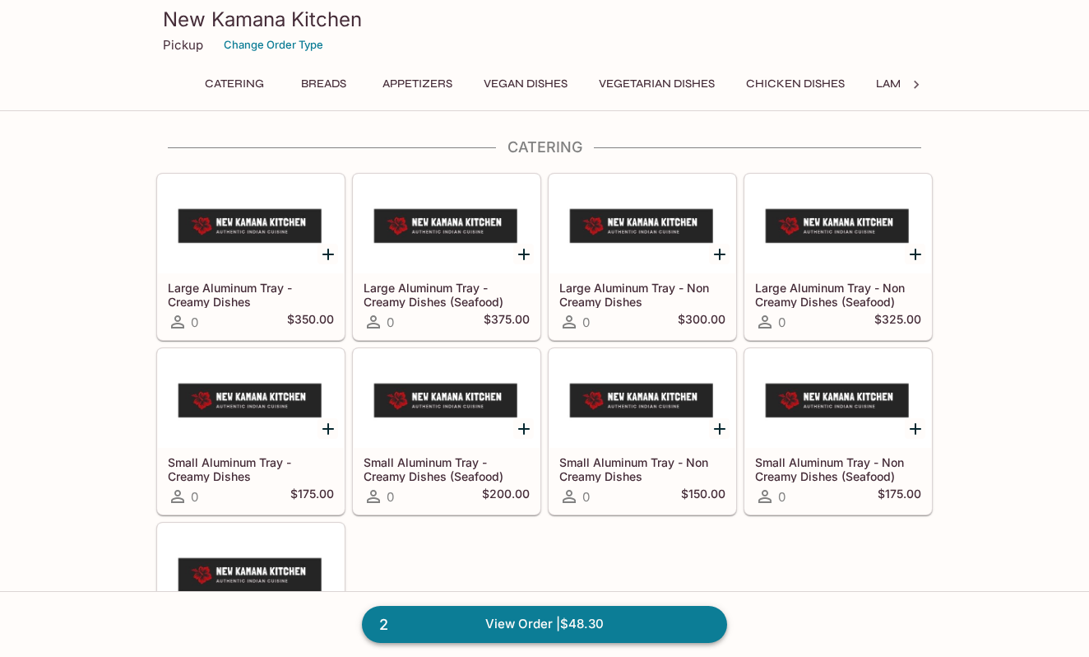
click at [466, 624] on link "2 View Order | $48.30" at bounding box center [544, 624] width 365 height 36
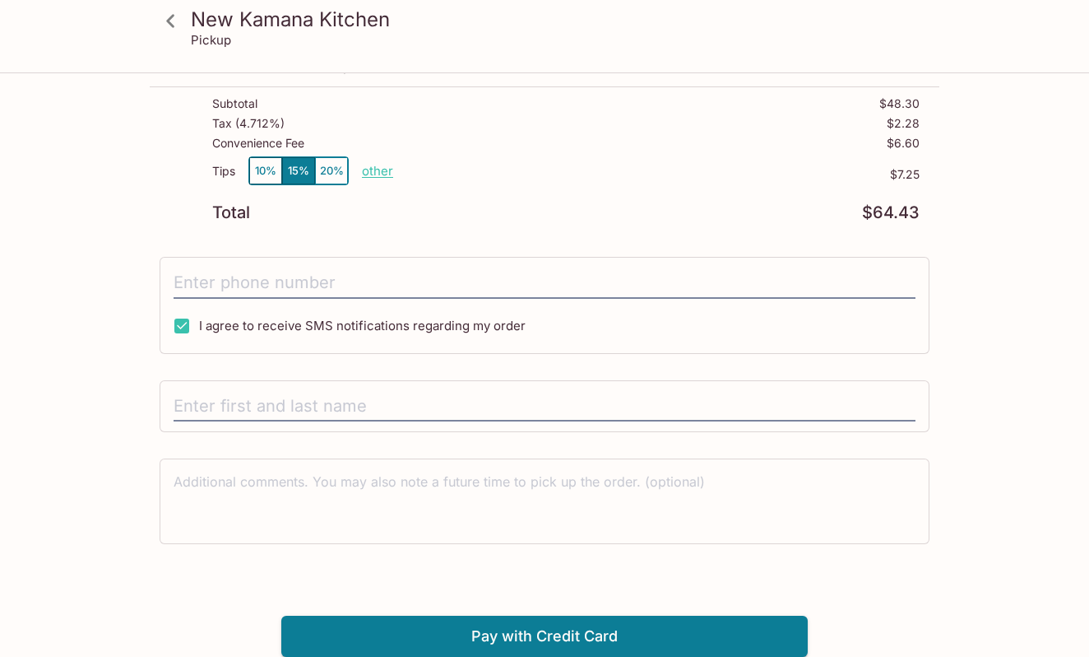
scroll to position [263, 0]
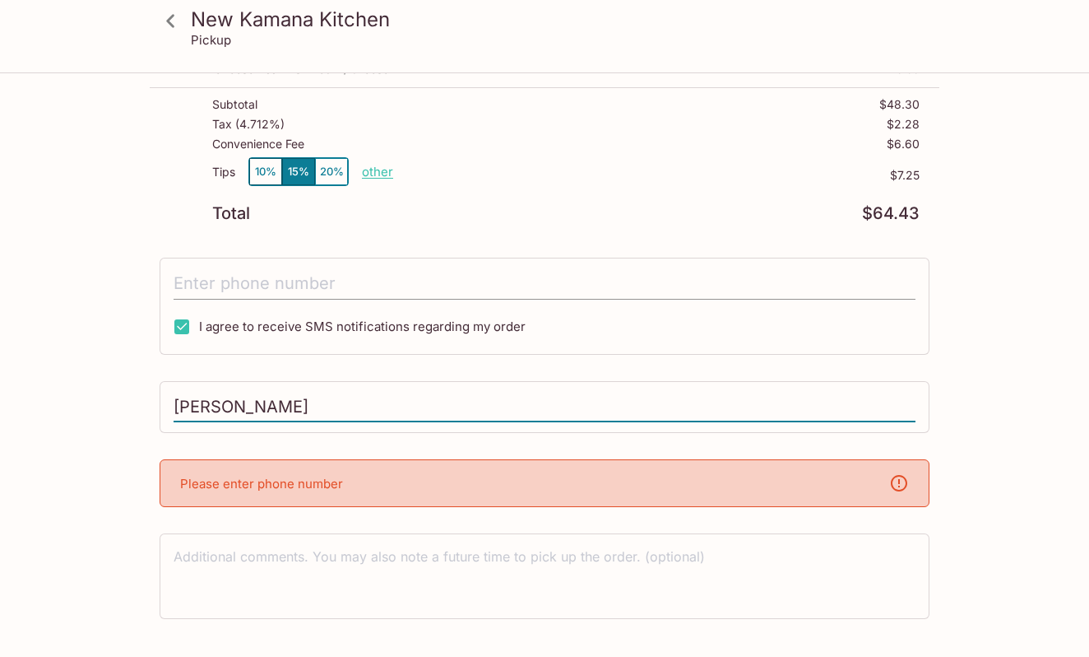
type input "Haruka Hopper"
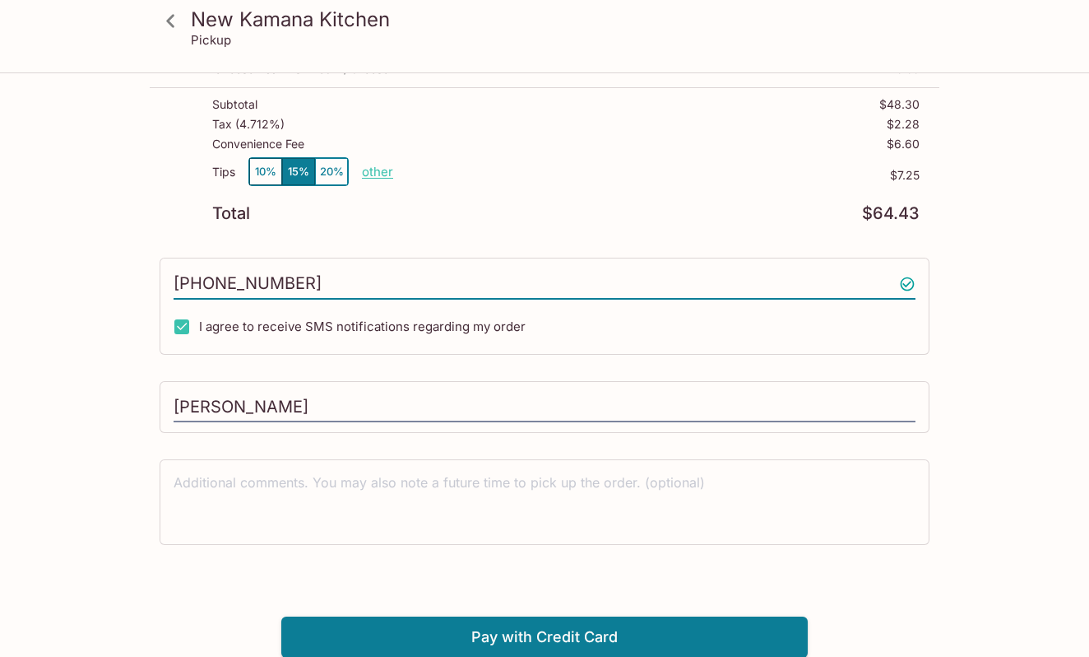
type input "(808) 589-9639"
click at [176, 20] on icon at bounding box center [170, 21] width 29 height 29
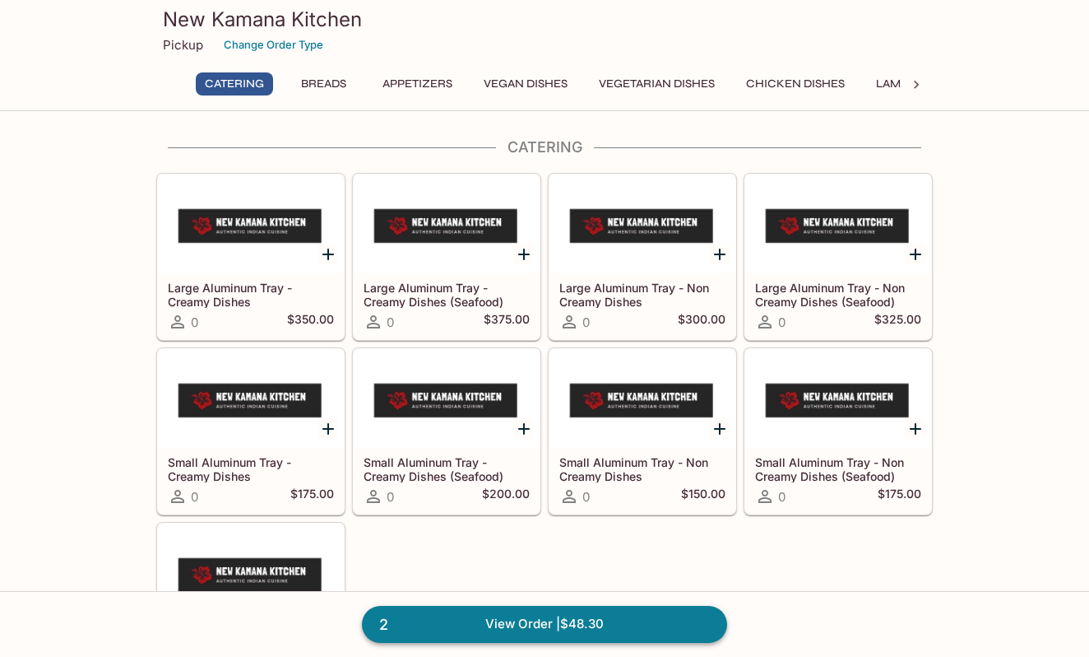
click at [508, 615] on link "2 View Order | $48.30" at bounding box center [544, 624] width 365 height 36
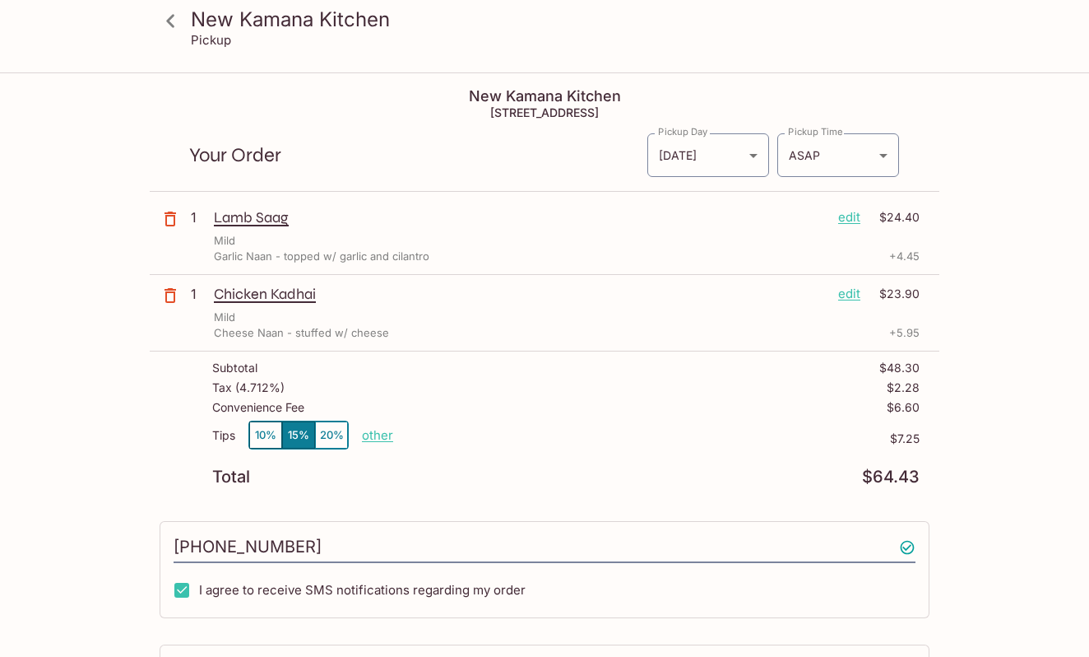
click at [462, 301] on p "Chicken Kadhai" at bounding box center [519, 294] width 611 height 18
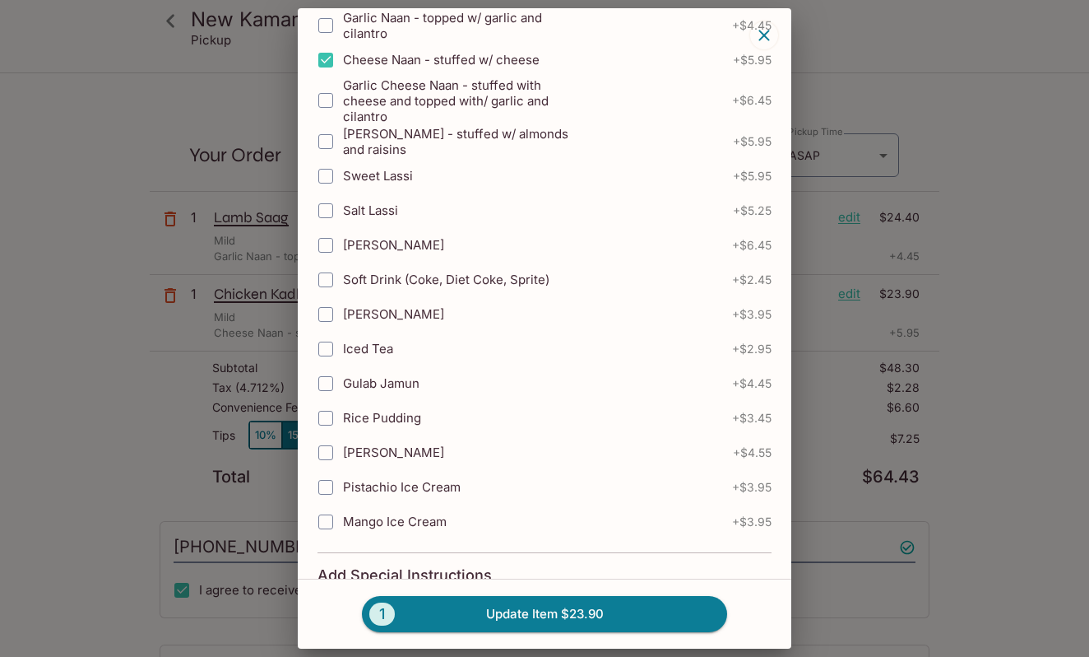
scroll to position [494, 0]
click at [327, 248] on input "Mango Lassi" at bounding box center [325, 246] width 33 height 33
checkbox input "true"
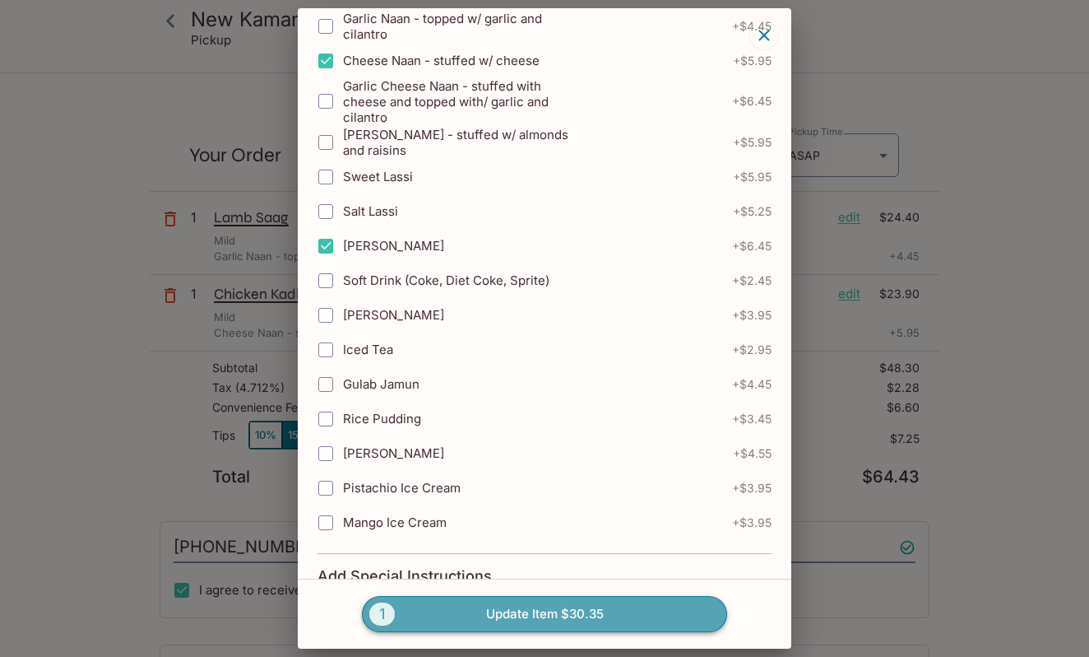
click at [468, 623] on button "1 Update Item $30.35" at bounding box center [544, 614] width 365 height 36
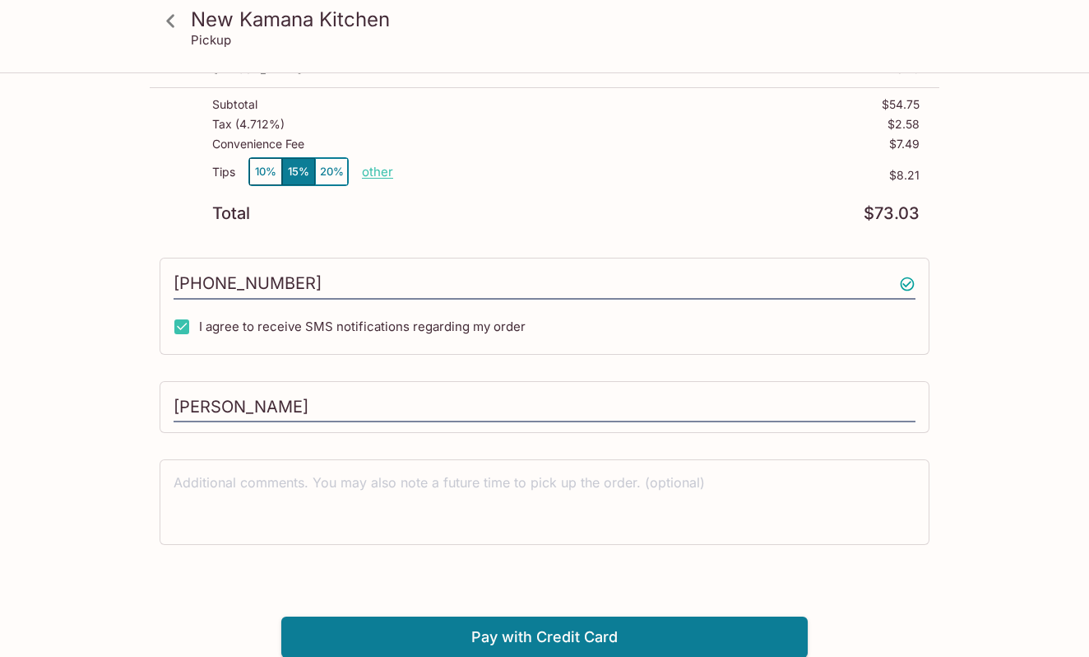
scroll to position [74, 0]
